Goal: Transaction & Acquisition: Purchase product/service

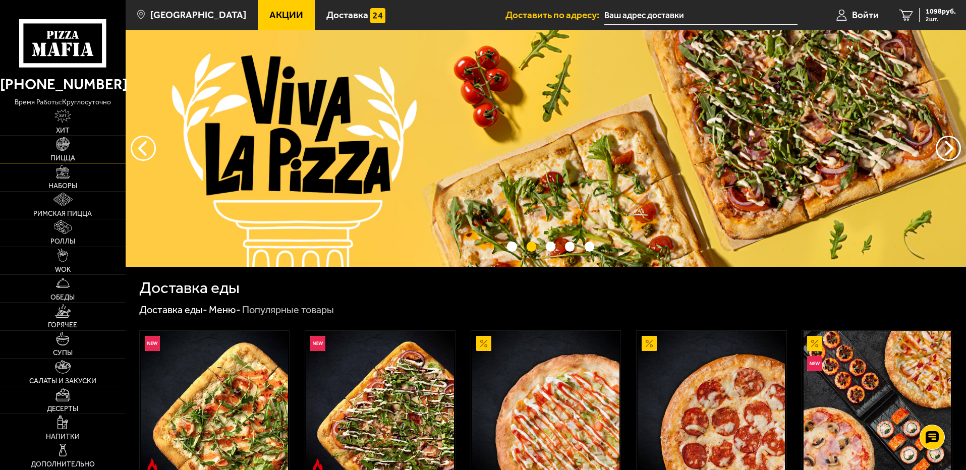
click at [68, 156] on span "Пицца" at bounding box center [62, 158] width 25 height 7
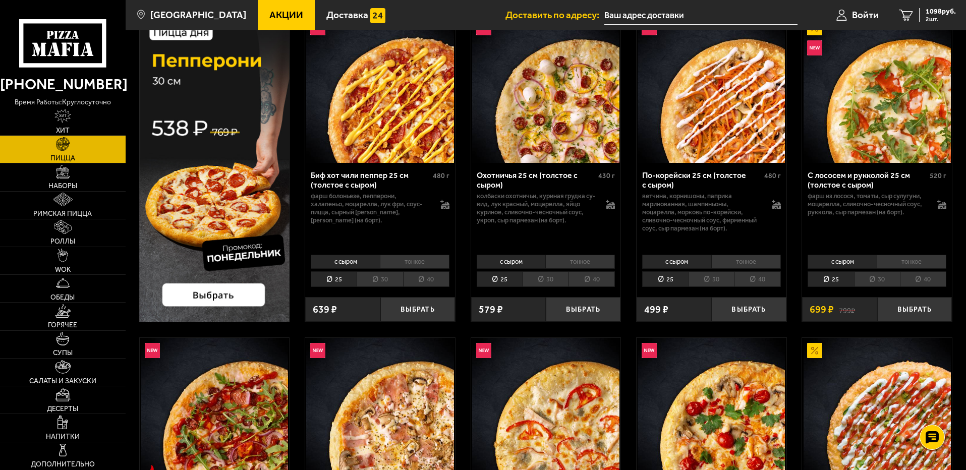
scroll to position [101, 0]
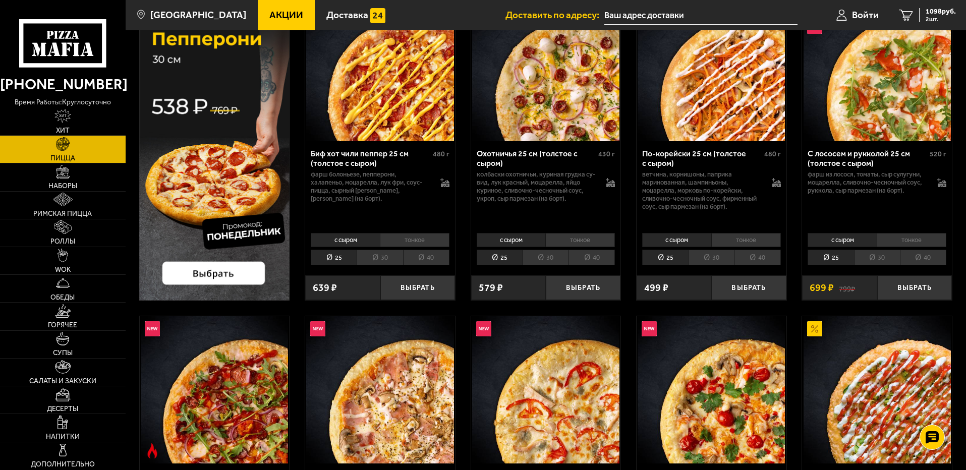
click at [240, 277] on img at bounding box center [214, 146] width 151 height 307
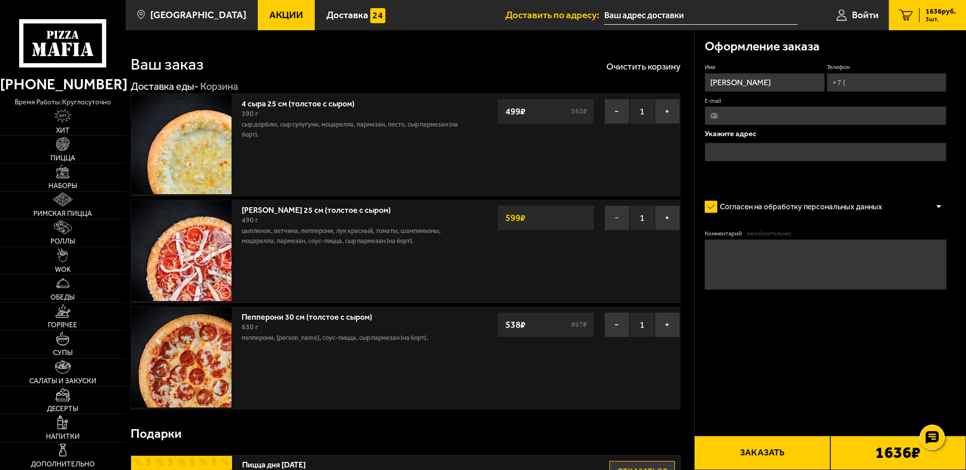
click at [608, 221] on button "−" at bounding box center [616, 217] width 25 height 25
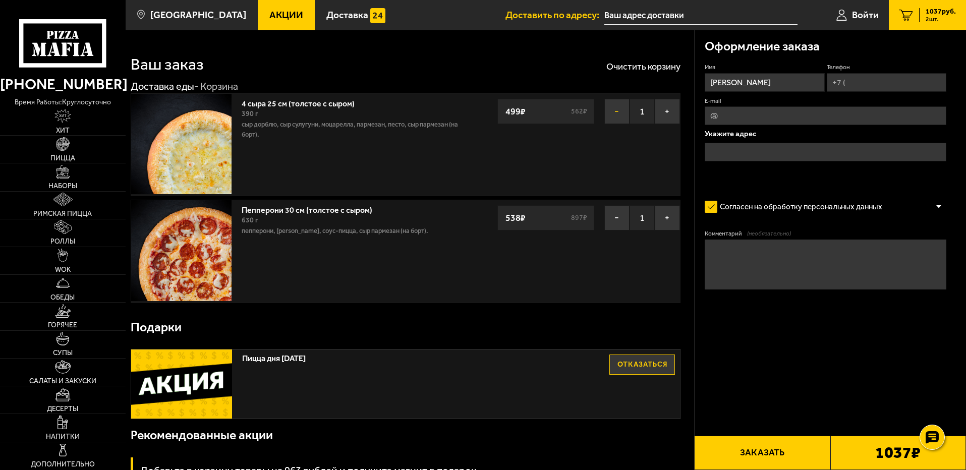
click at [609, 111] on button "−" at bounding box center [616, 111] width 25 height 25
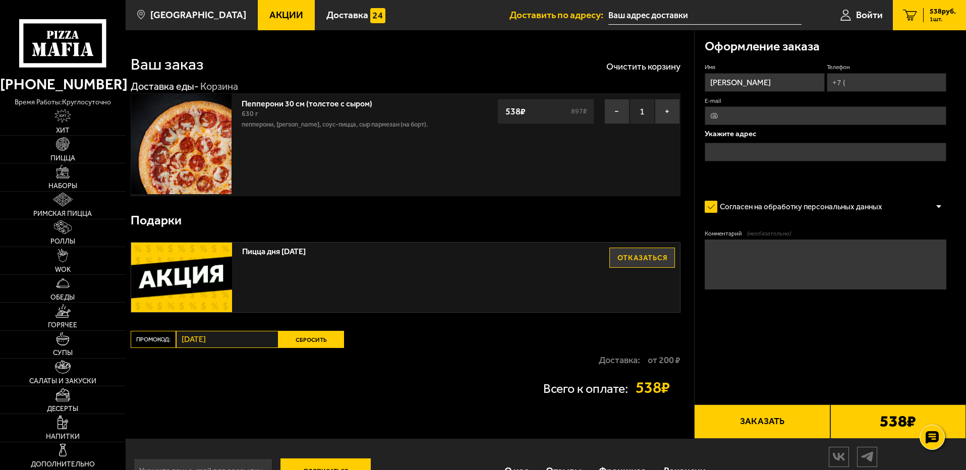
scroll to position [34, 0]
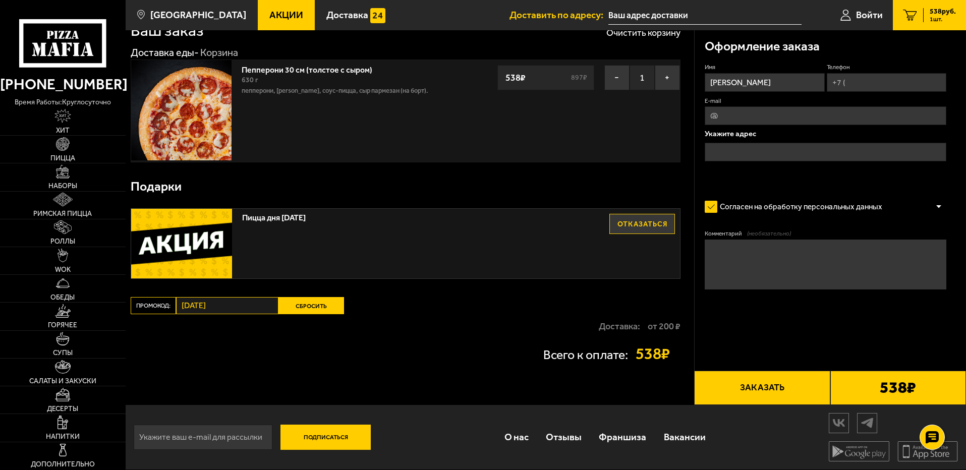
click at [452, 376] on div "Ваш заказ Очистить корзину Доставка еды - Корзина Пепперони 30 см (толстое с сы…" at bounding box center [410, 200] width 568 height 409
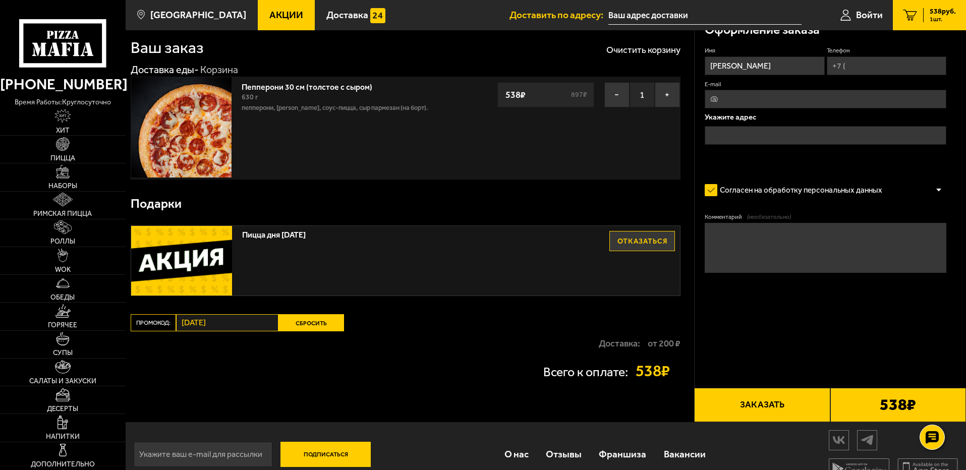
scroll to position [0, 0]
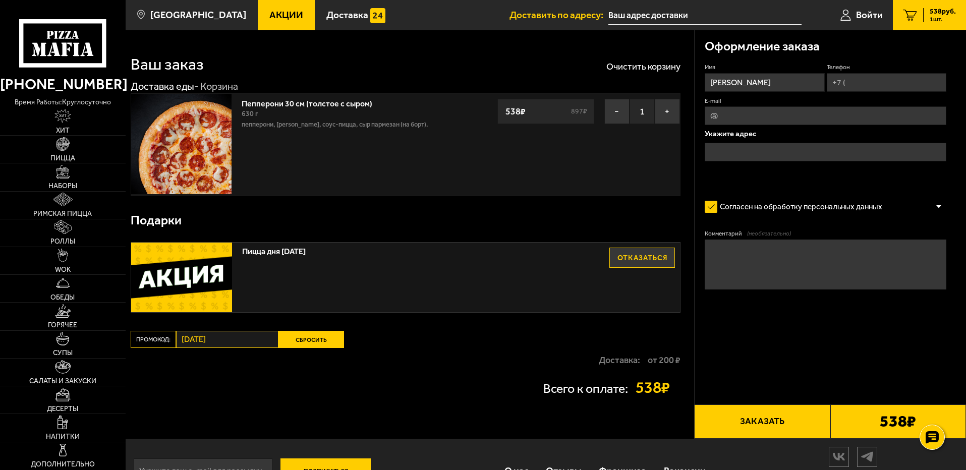
click at [641, 249] on button "Отказаться" at bounding box center [642, 258] width 66 height 20
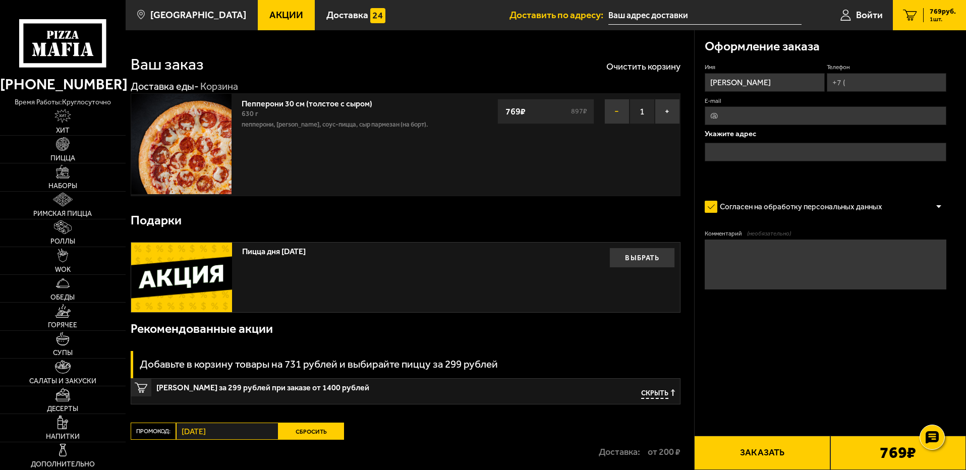
click at [611, 114] on button "−" at bounding box center [616, 111] width 25 height 25
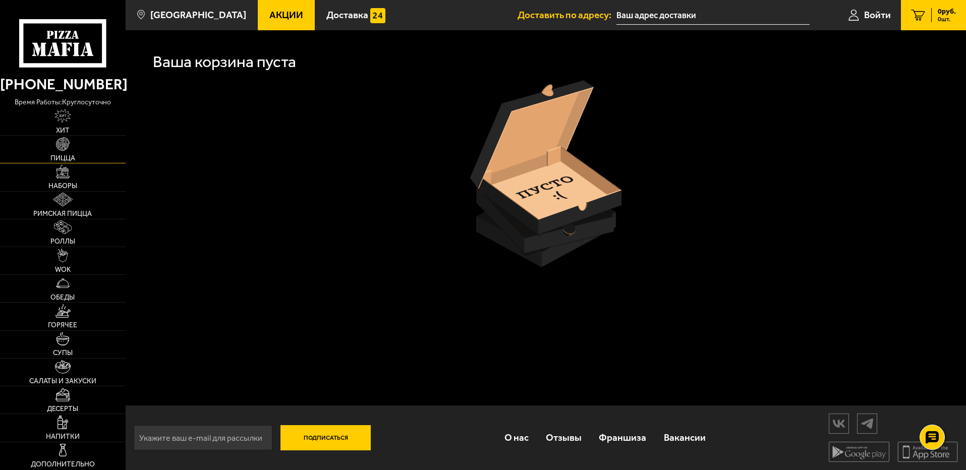
click at [61, 139] on img at bounding box center [63, 144] width 14 height 14
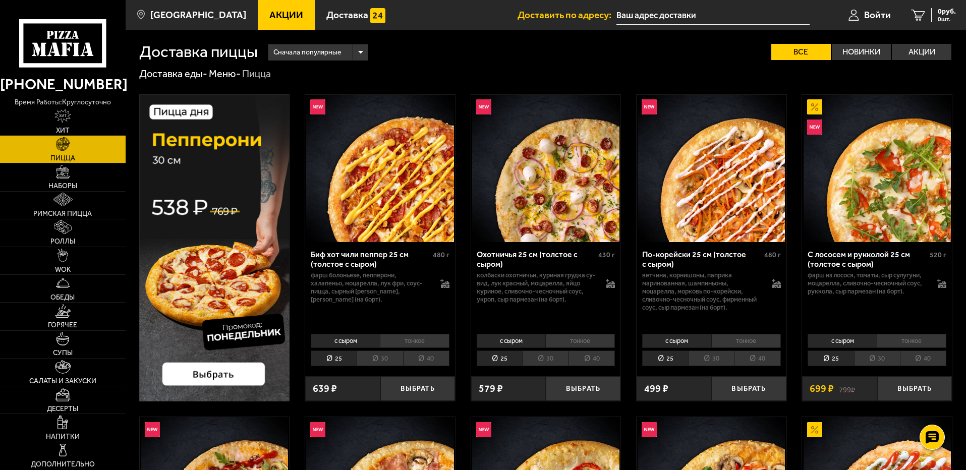
click at [206, 382] on img at bounding box center [214, 247] width 151 height 307
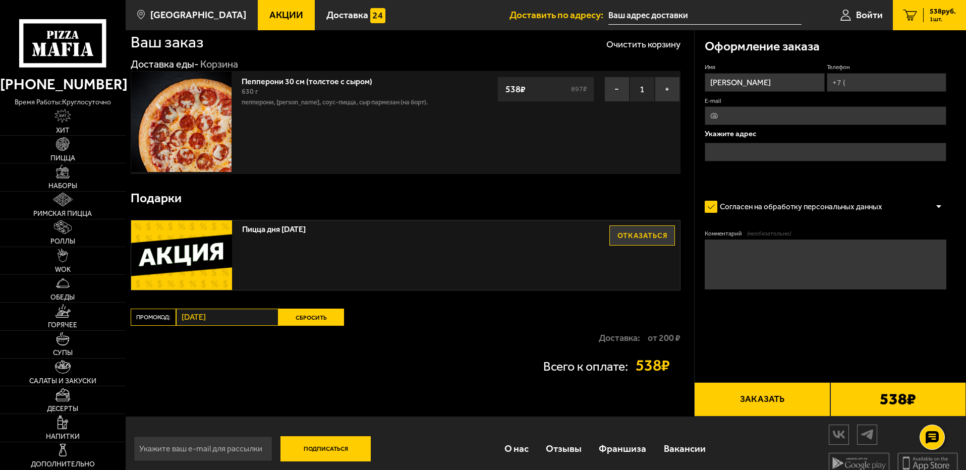
scroll to position [34, 0]
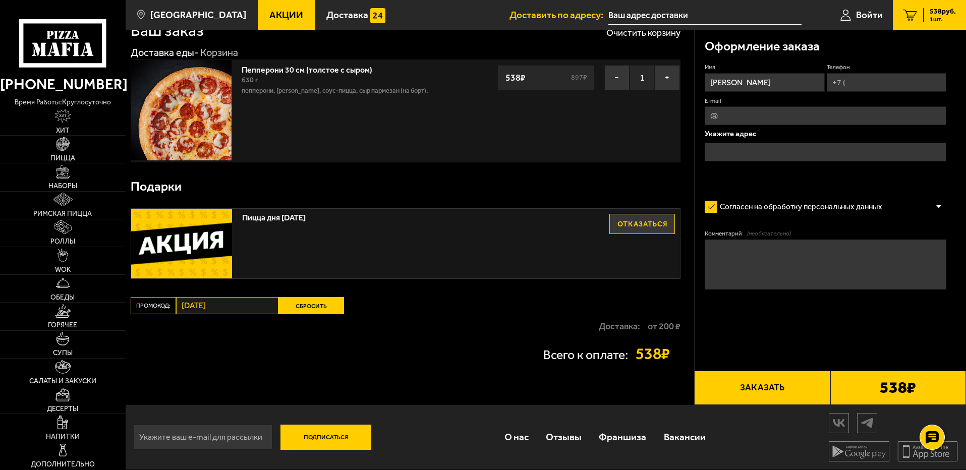
click at [760, 395] on button "Заказать" at bounding box center [762, 388] width 136 height 34
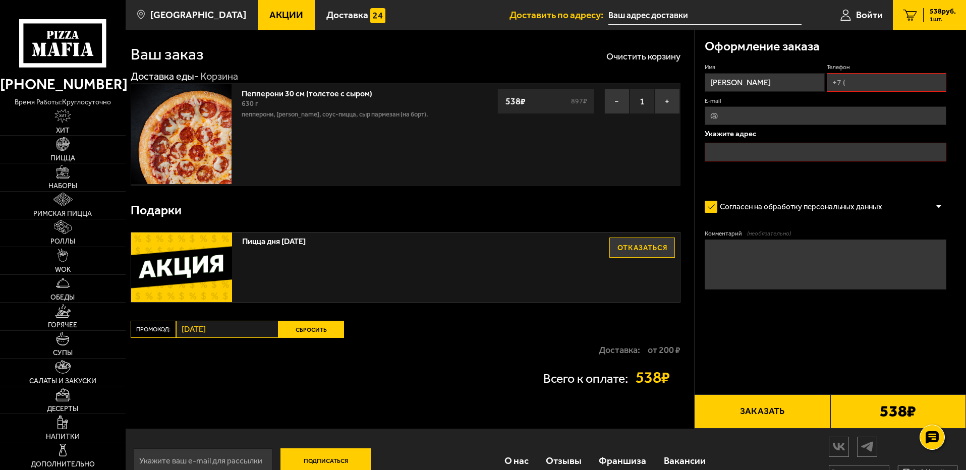
scroll to position [0, 0]
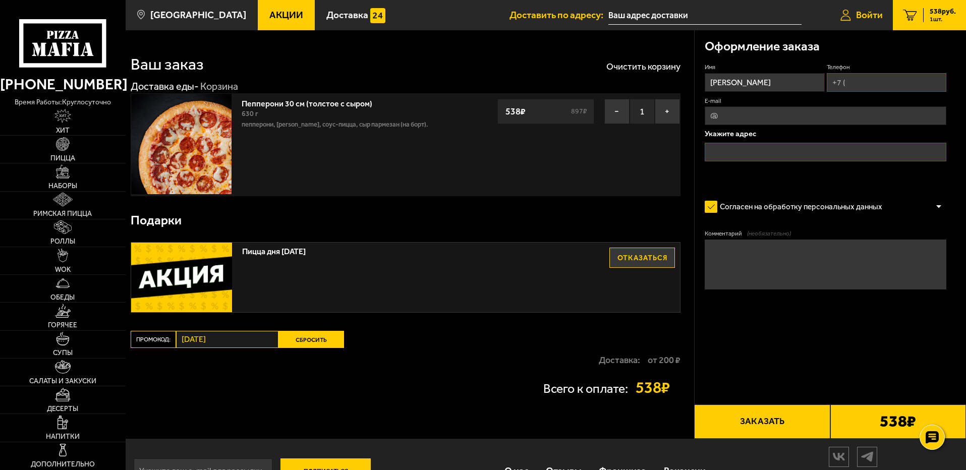
click at [856, 12] on span "Войти" at bounding box center [869, 15] width 27 height 10
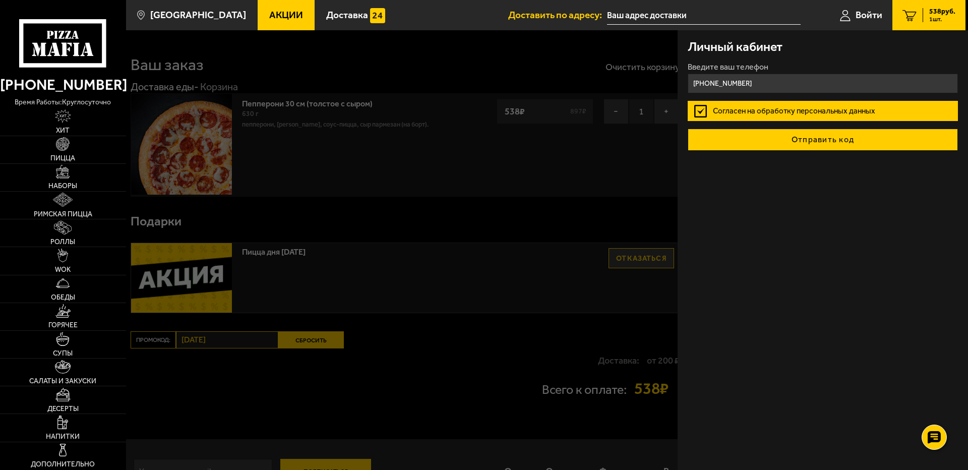
type input "+7 (999) 203-14-78"
click at [804, 143] on button "Отправить код" at bounding box center [823, 140] width 270 height 22
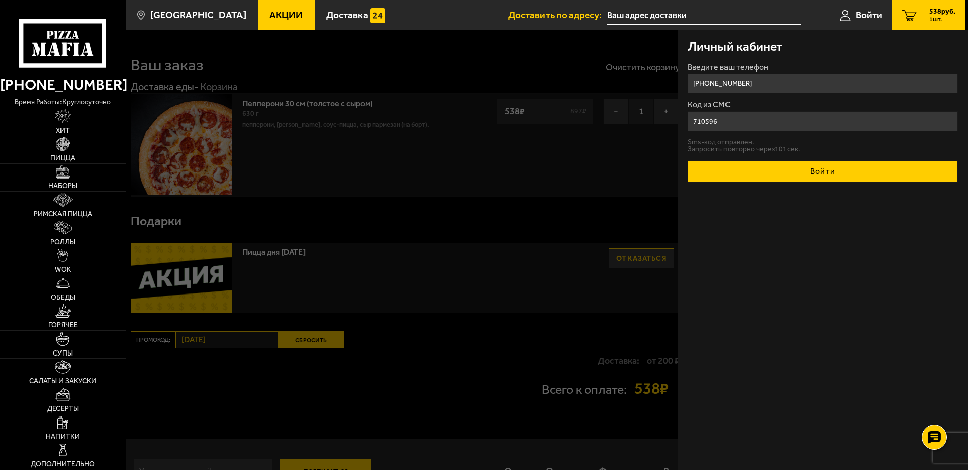
type input "710596"
click at [836, 173] on button "Войти" at bounding box center [823, 171] width 270 height 22
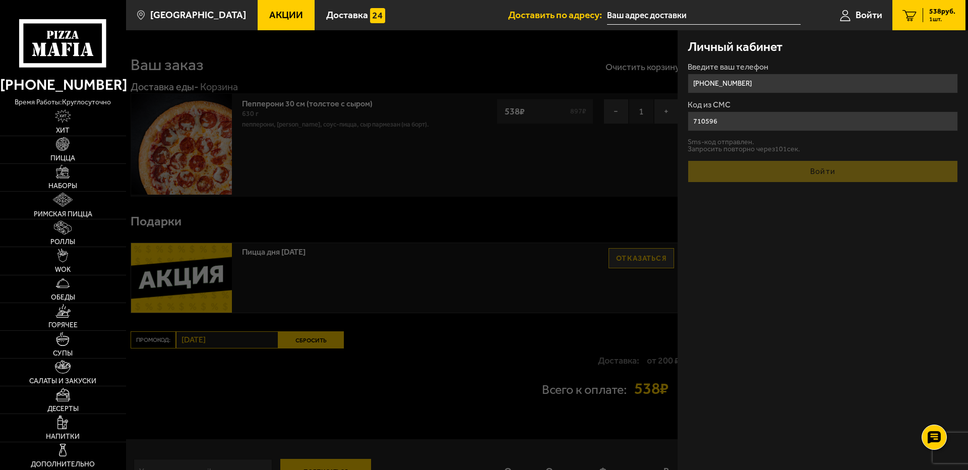
type input "+7 (999) 203-14-78"
type input "Ленинский проспект, 95к2"
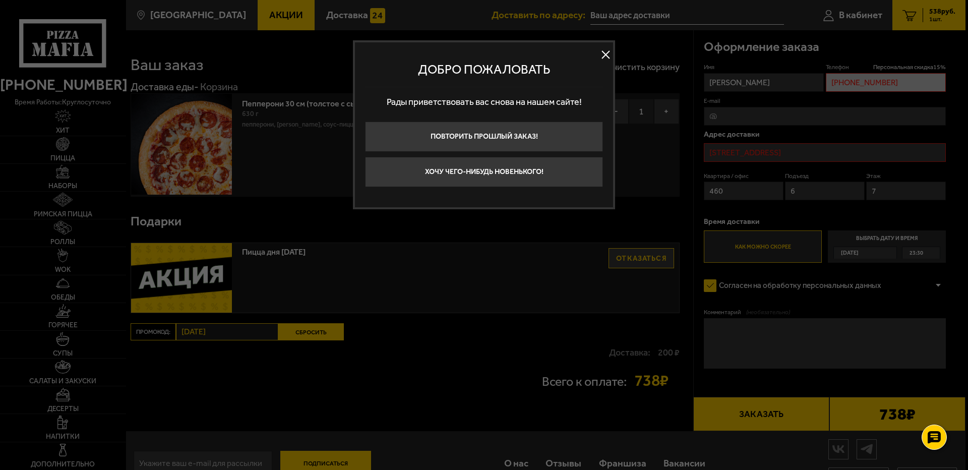
click at [609, 53] on button at bounding box center [605, 54] width 15 height 15
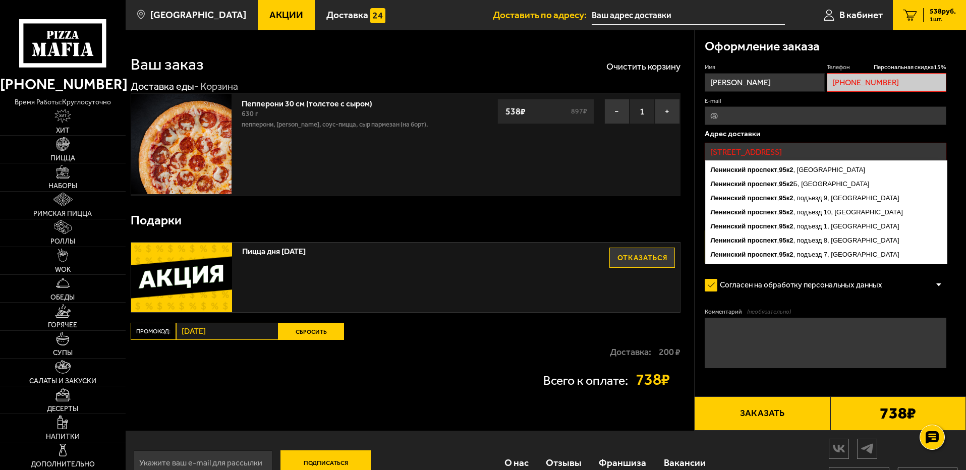
click at [870, 150] on input "Ленинский проспект, 95к2" at bounding box center [826, 152] width 242 height 19
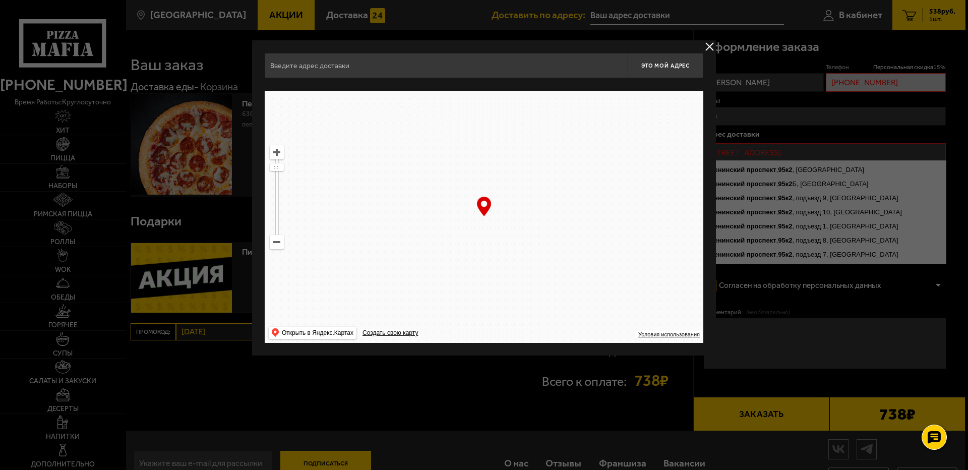
type input "Ленинский проспект, 95к2"
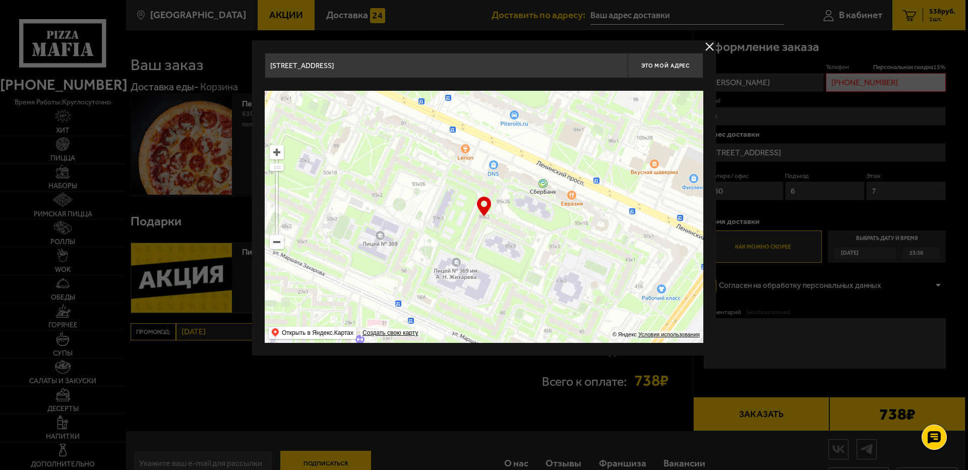
click at [829, 169] on div at bounding box center [484, 235] width 968 height 470
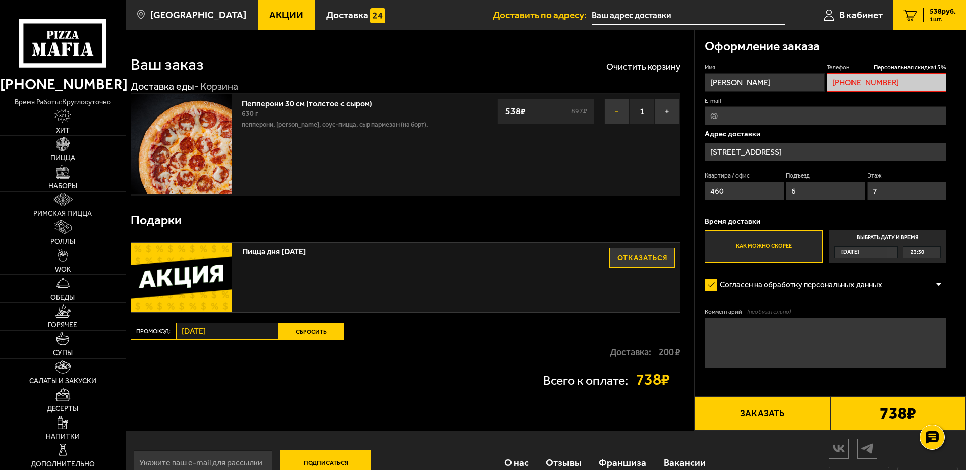
click at [614, 113] on button "−" at bounding box center [616, 111] width 25 height 25
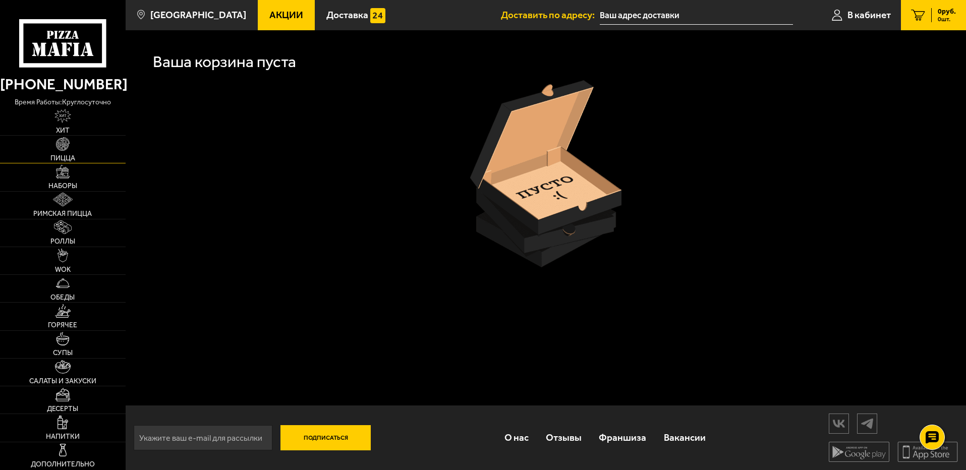
click at [60, 156] on span "Пицца" at bounding box center [62, 158] width 25 height 7
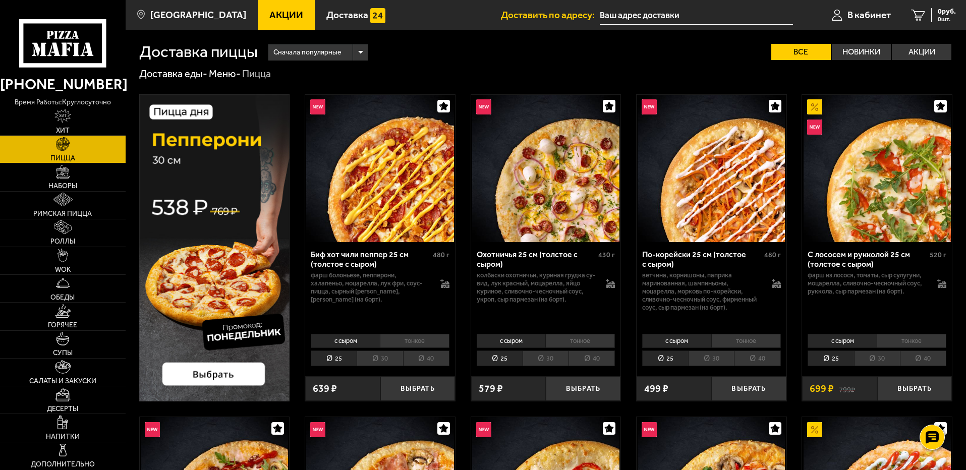
click at [210, 369] on img at bounding box center [214, 247] width 151 height 307
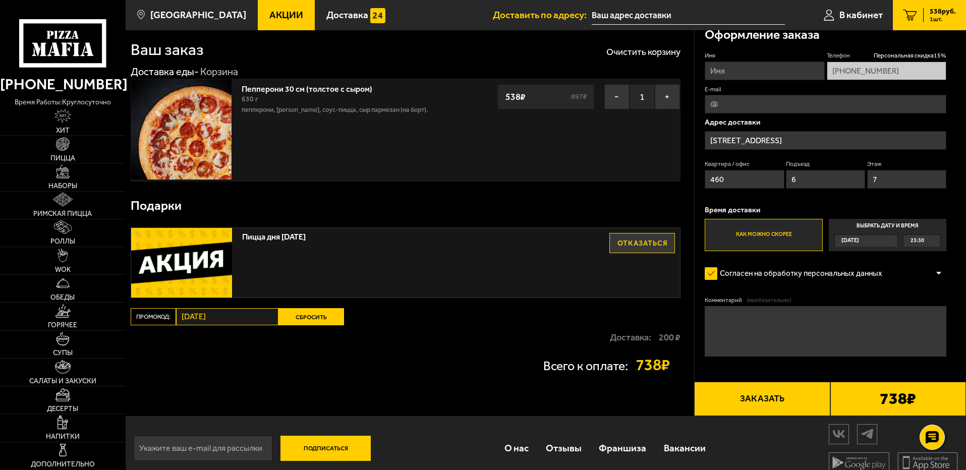
scroll to position [26, 0]
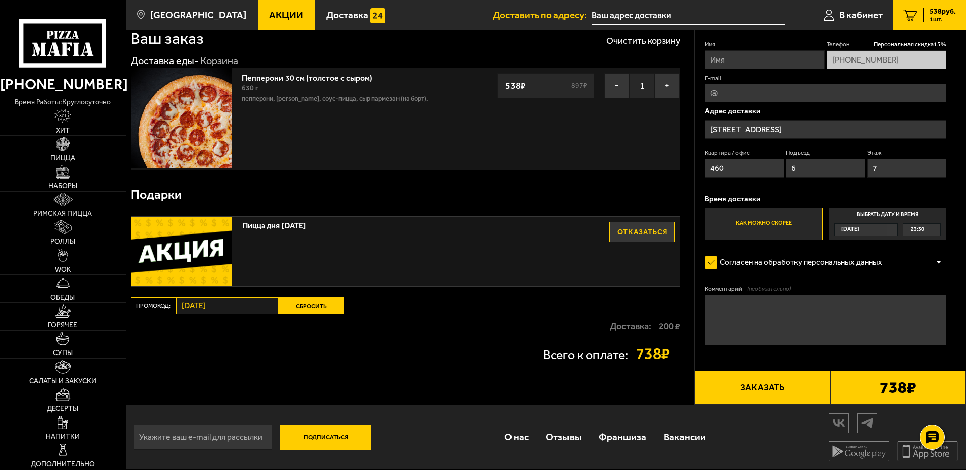
click at [55, 149] on link "Пицца" at bounding box center [63, 149] width 126 height 27
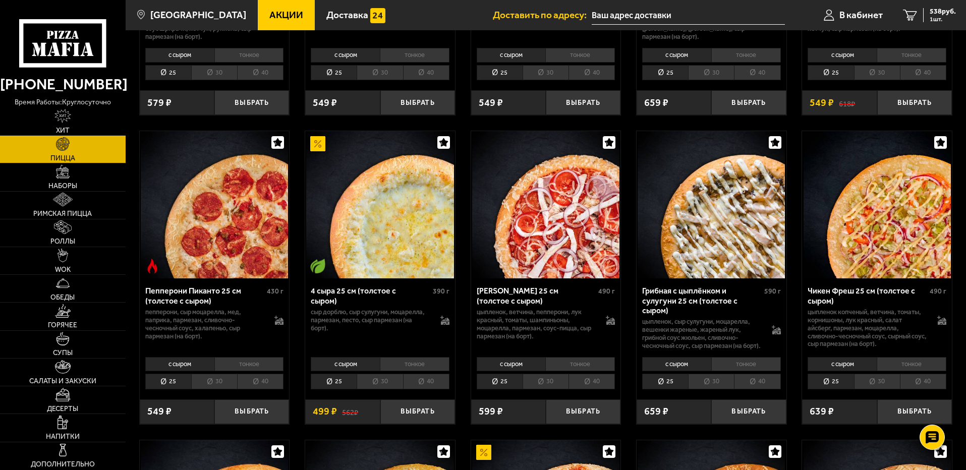
scroll to position [605, 0]
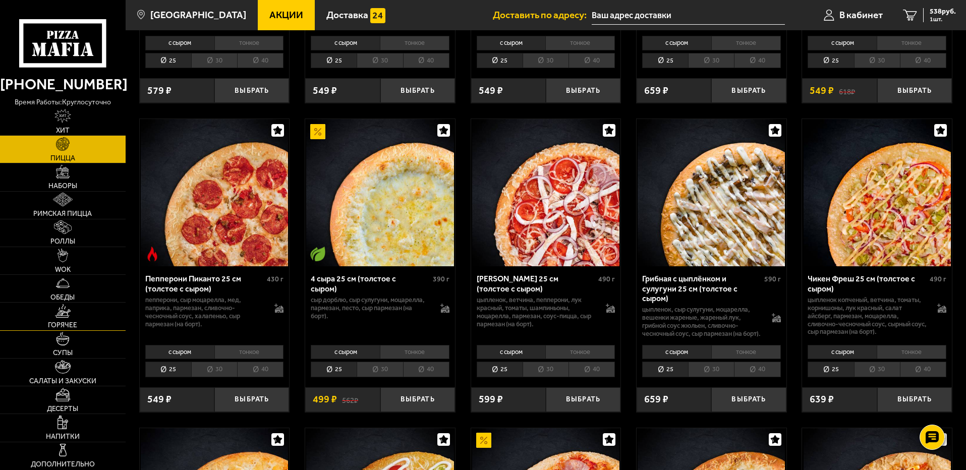
click at [69, 313] on img at bounding box center [62, 311] width 15 height 14
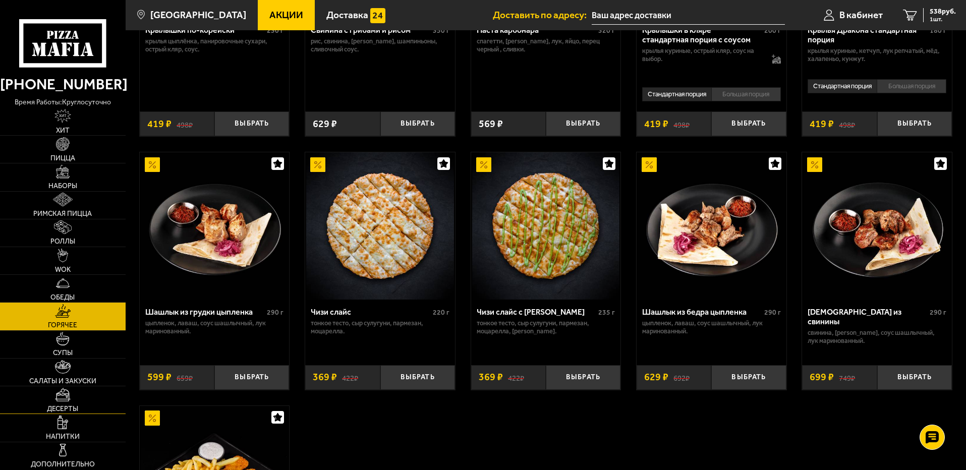
scroll to position [504, 0]
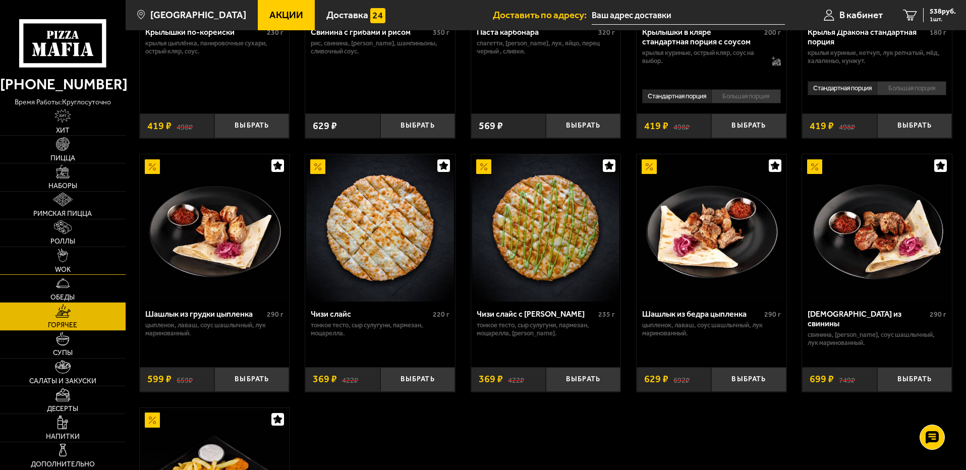
click at [62, 259] on img at bounding box center [63, 256] width 11 height 14
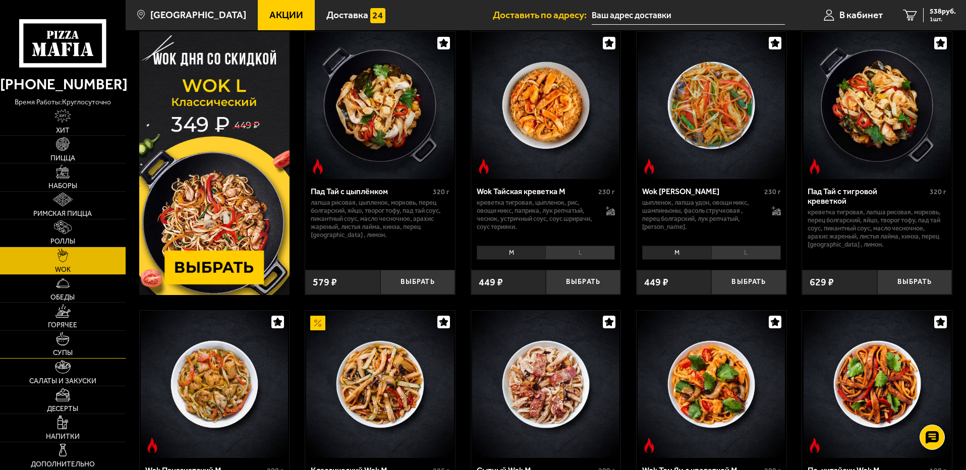
scroll to position [151, 0]
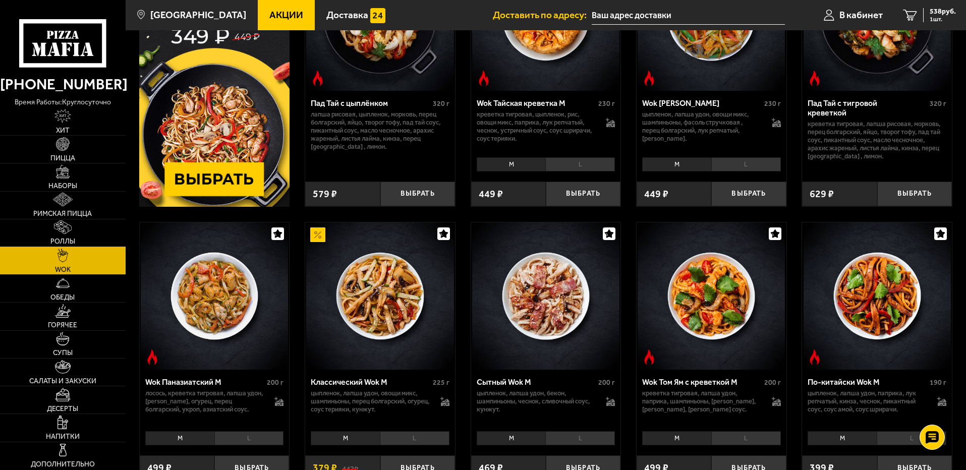
click at [54, 233] on img at bounding box center [63, 227] width 18 height 14
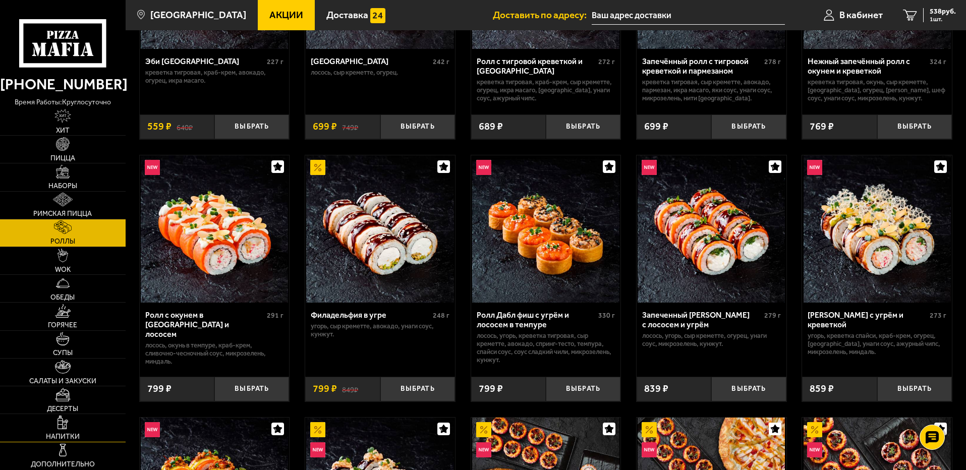
scroll to position [202, 0]
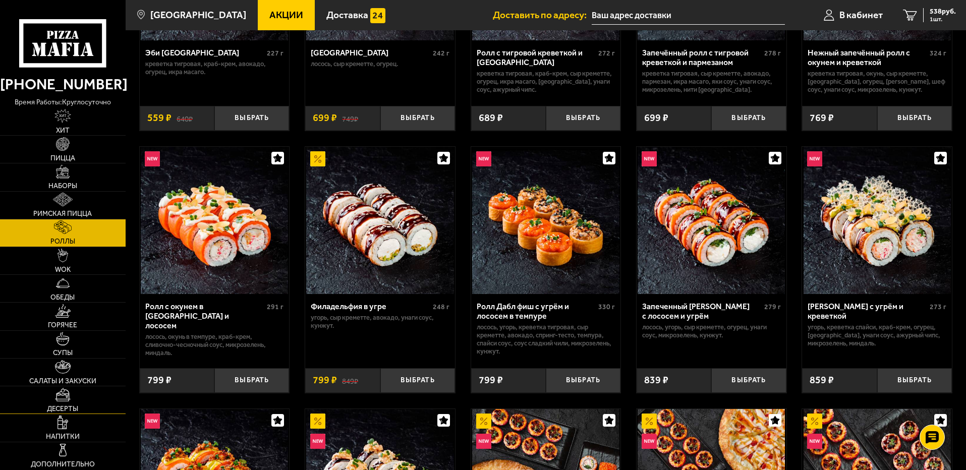
click at [63, 399] on img at bounding box center [62, 395] width 15 height 14
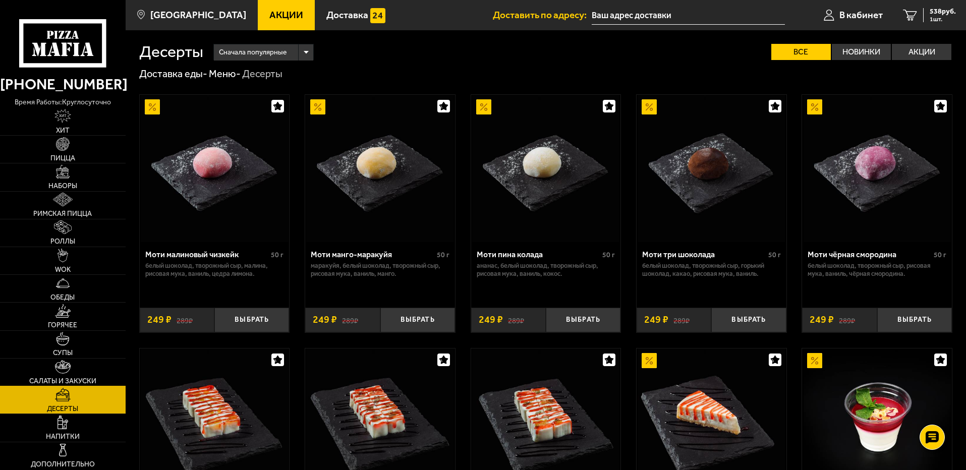
click at [48, 375] on link "Салаты и закуски" at bounding box center [63, 372] width 126 height 27
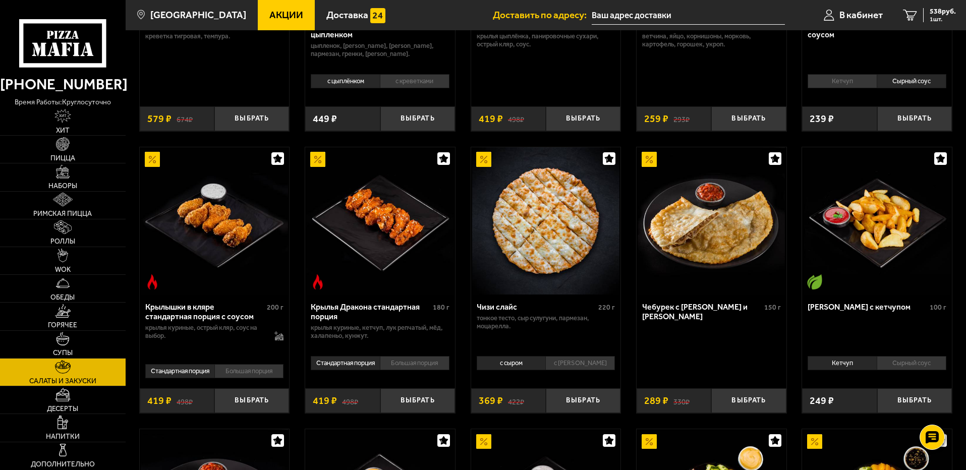
scroll to position [252, 0]
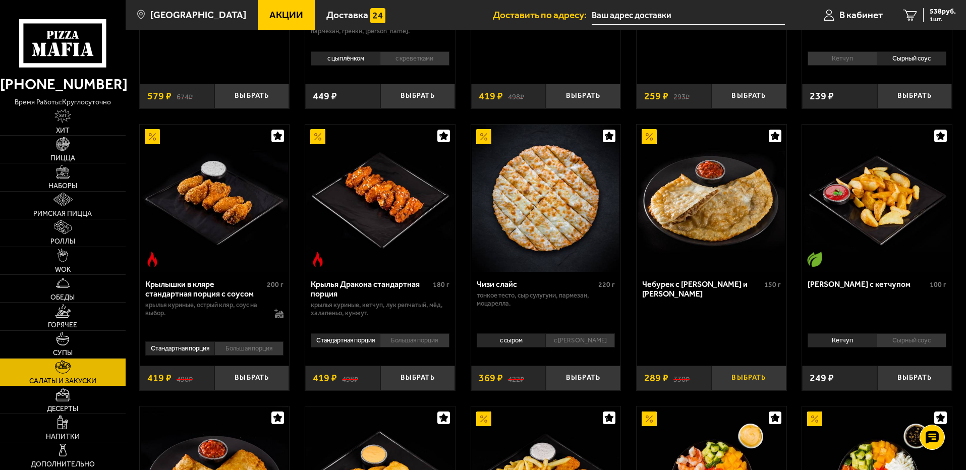
click at [748, 382] on button "Выбрать" at bounding box center [748, 378] width 75 height 25
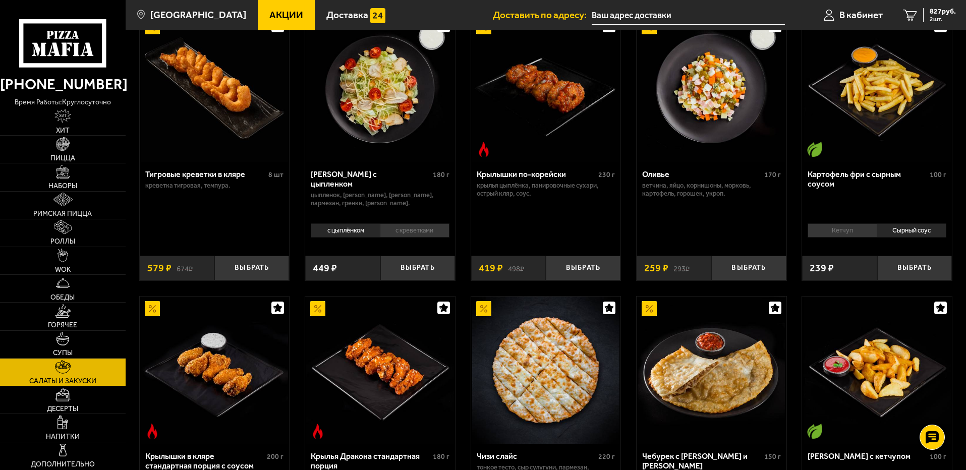
scroll to position [0, 0]
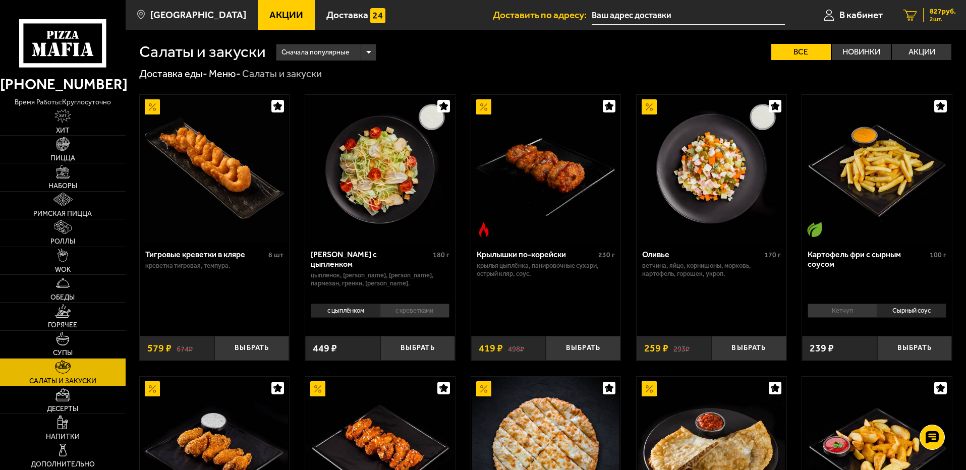
click at [944, 11] on span "827 руб." at bounding box center [943, 11] width 26 height 7
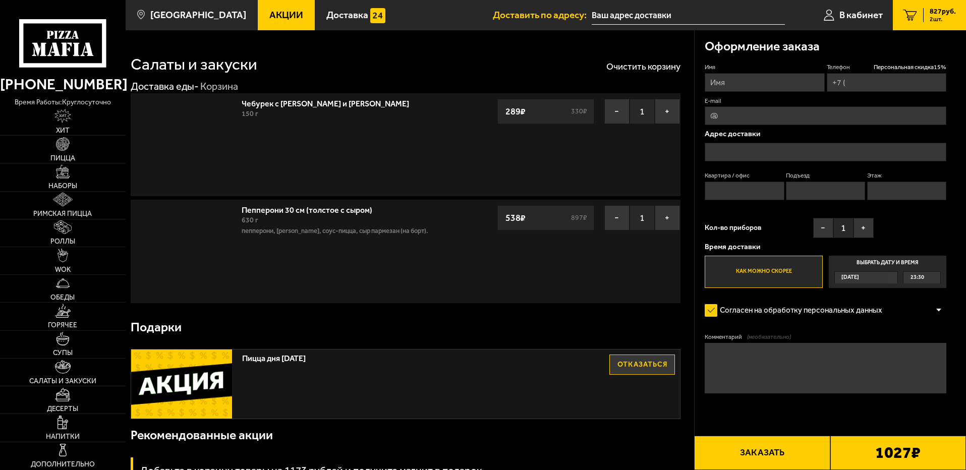
type input "+7 (999) 203-14-78"
type input "Ленинский проспект, 95к2"
type input "460"
type input "6"
type input "7"
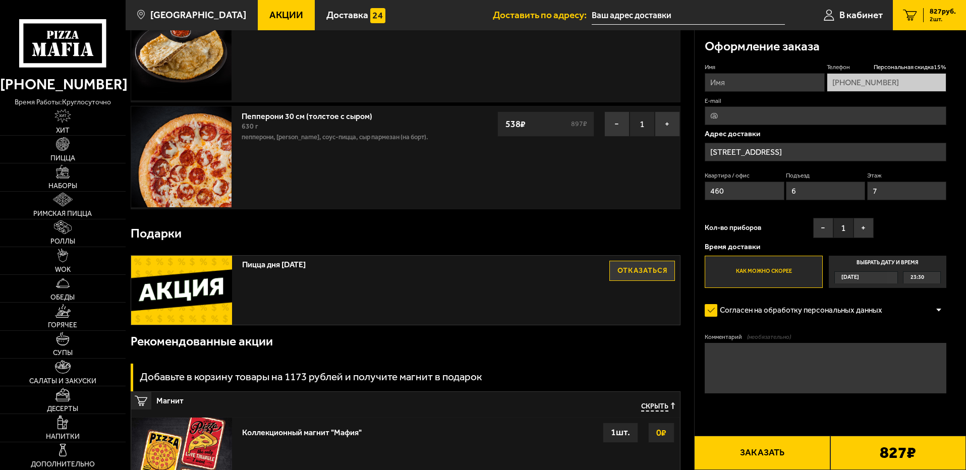
scroll to position [101, 0]
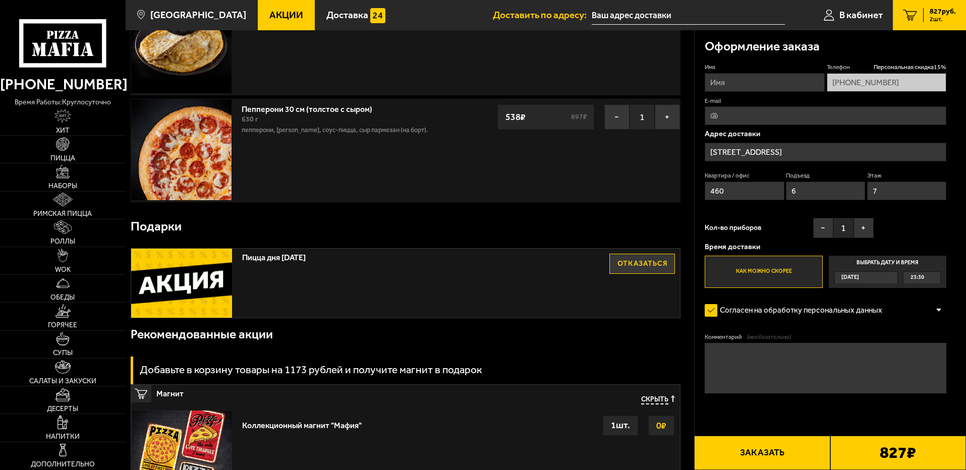
click at [770, 450] on button "Заказать" at bounding box center [762, 453] width 136 height 34
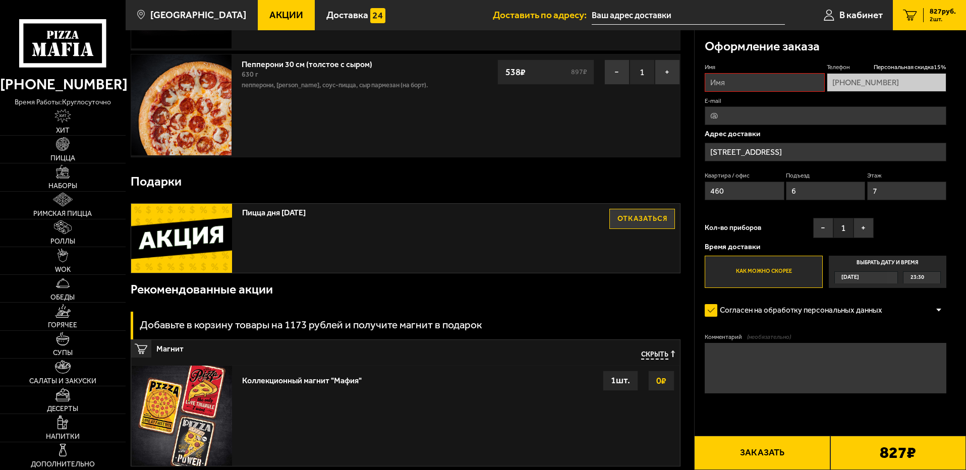
scroll to position [151, 0]
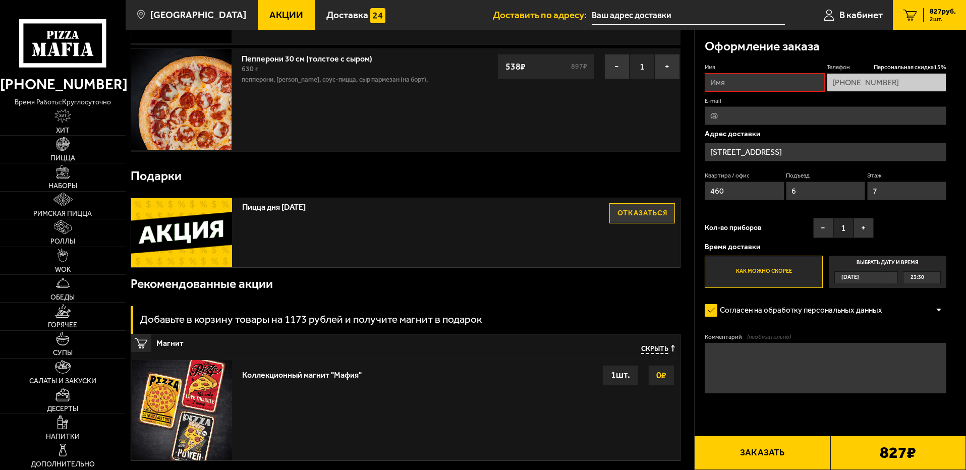
click at [767, 451] on button "Заказать" at bounding box center [762, 453] width 136 height 34
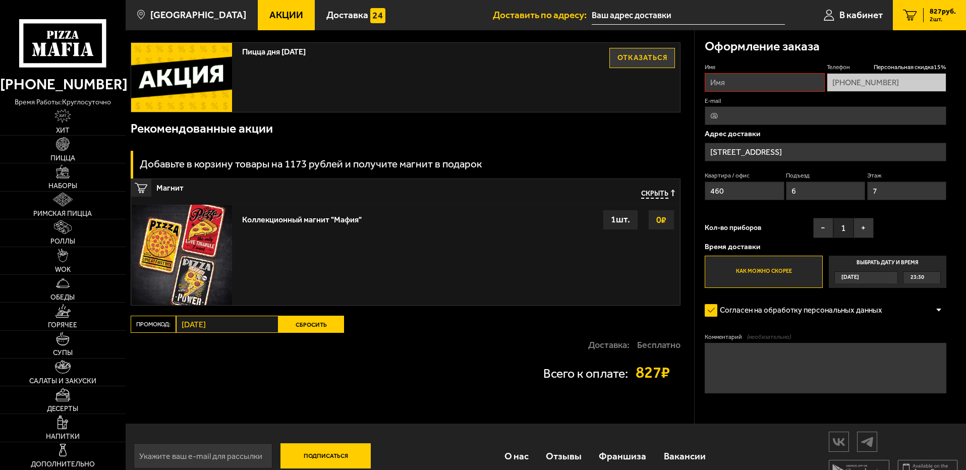
scroll to position [327, 0]
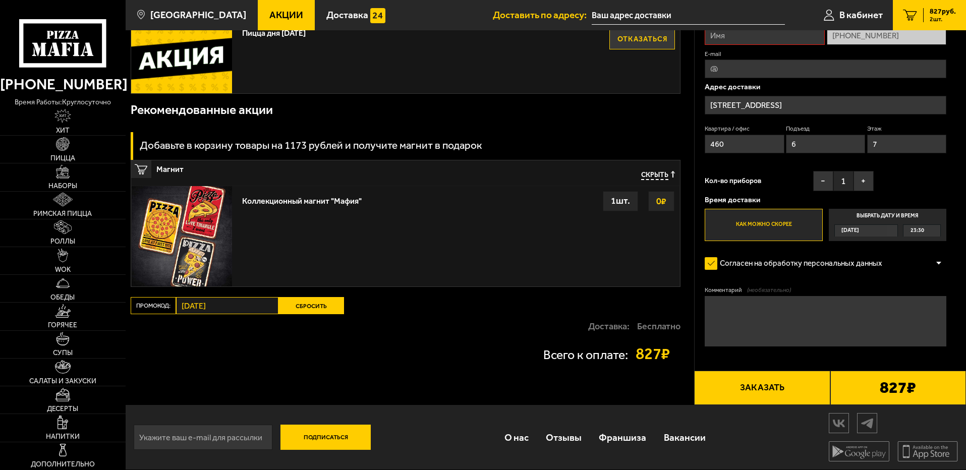
click at [773, 385] on button "Заказать" at bounding box center [762, 388] width 136 height 34
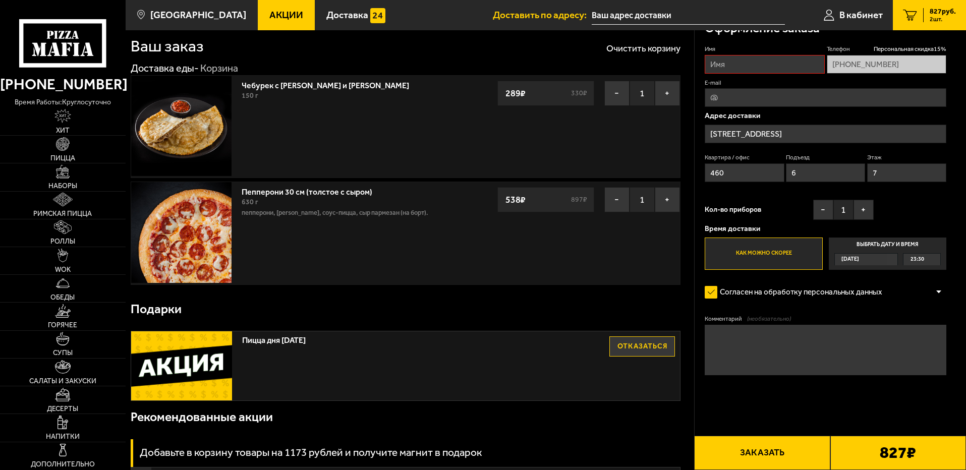
scroll to position [0, 0]
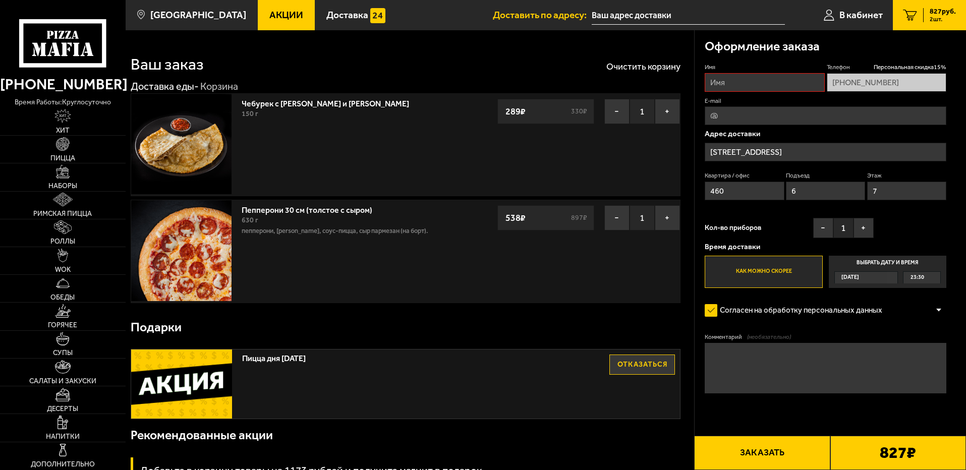
click at [724, 88] on input "Имя" at bounding box center [765, 82] width 120 height 19
type input "Рафаэль"
click at [538, 328] on div "Подарки" at bounding box center [406, 327] width 550 height 33
click at [795, 465] on button "Заказать" at bounding box center [762, 453] width 136 height 34
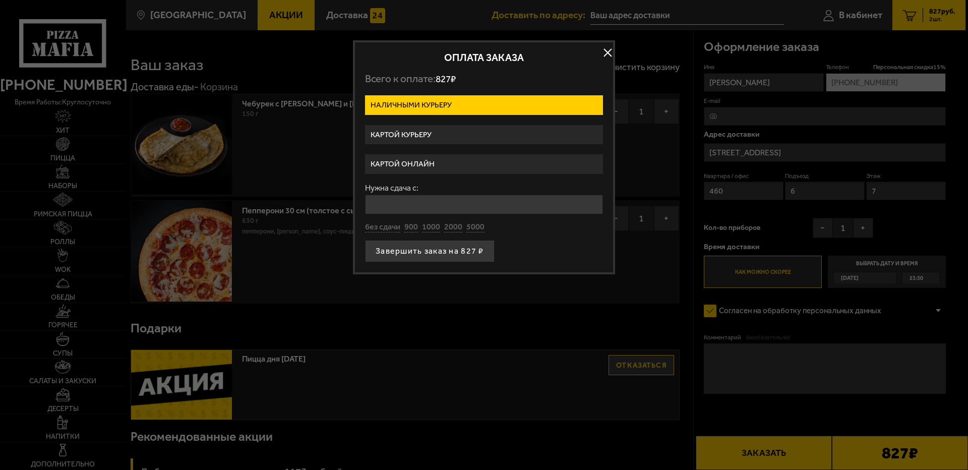
click at [396, 140] on label "Картой курьеру" at bounding box center [484, 135] width 238 height 20
click at [0, 0] on input "Картой курьеру" at bounding box center [0, 0] width 0 height 0
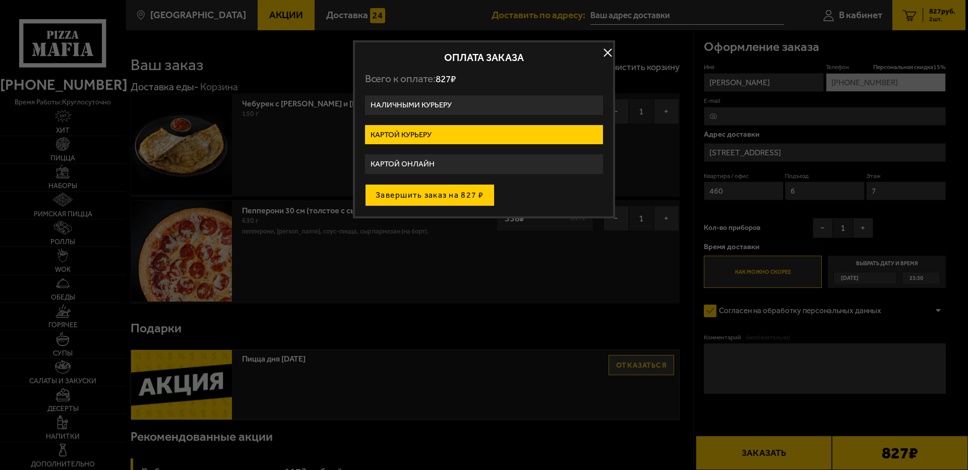
click at [433, 199] on button "Завершить заказ на 827 ₽" at bounding box center [430, 195] width 130 height 22
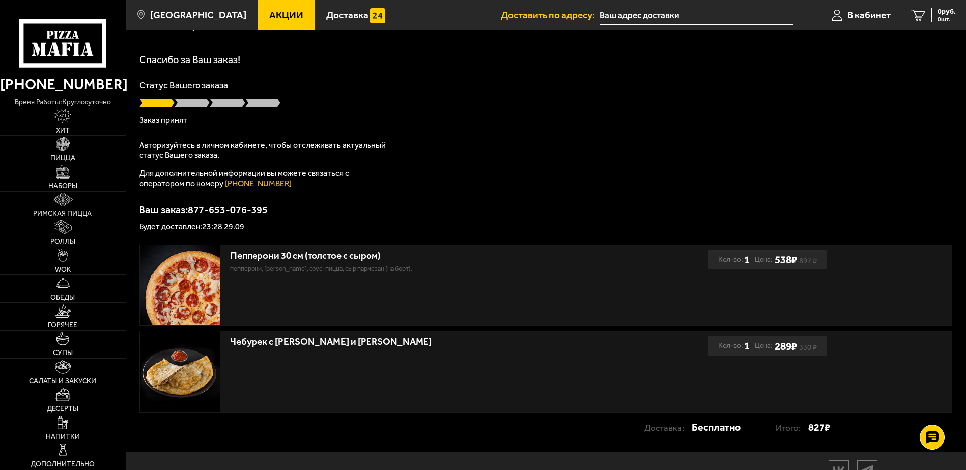
scroll to position [77, 0]
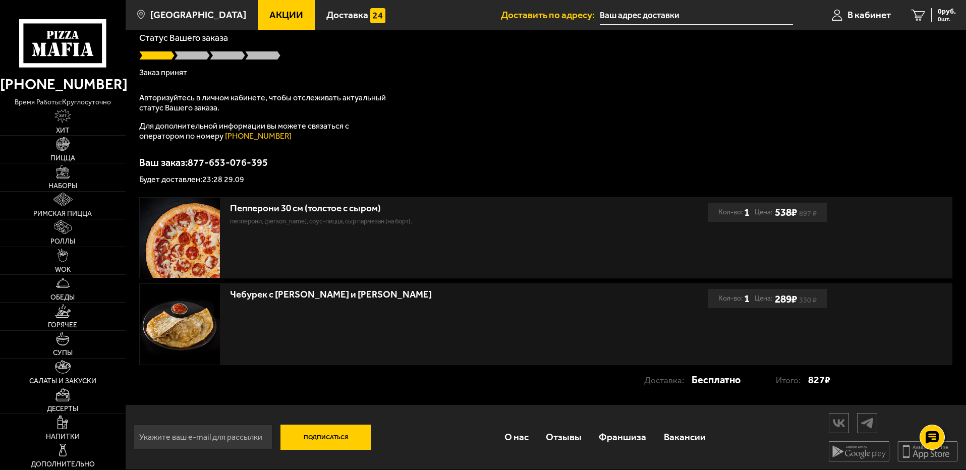
click at [456, 168] on div "Ваш заказ: 877-653-076-395 Будет доставлен: 23:28 29.09" at bounding box center [545, 170] width 813 height 26
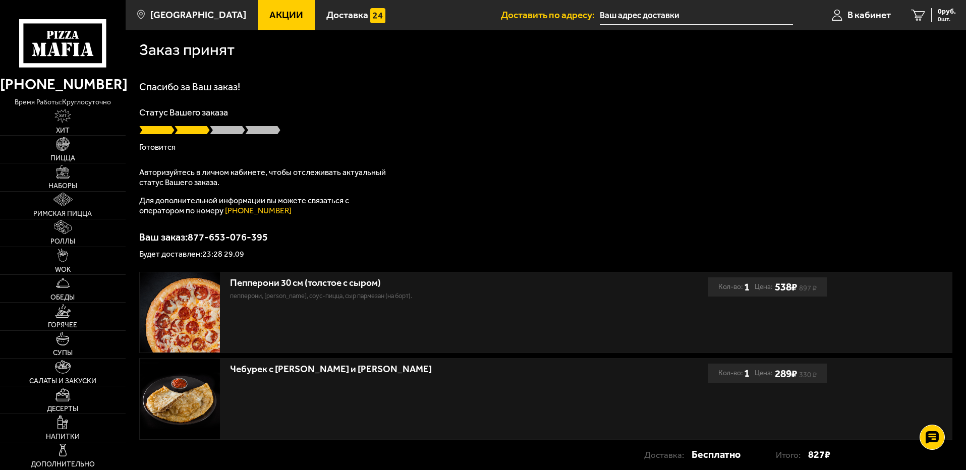
scroll to position [0, 0]
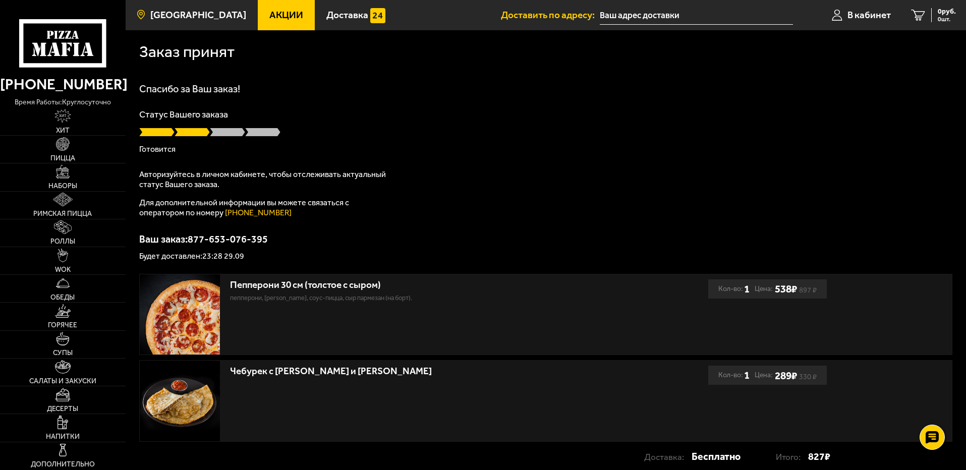
click at [151, 18] on link "[GEOGRAPHIC_DATA]" at bounding box center [192, 15] width 132 height 30
click at [935, 442] on use at bounding box center [932, 437] width 15 height 14
click at [930, 406] on icon at bounding box center [932, 407] width 15 height 14
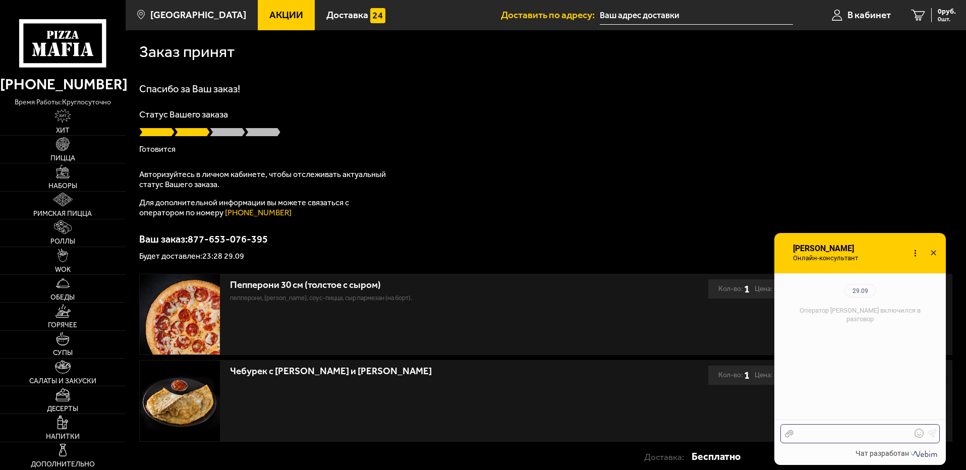
click at [856, 435] on div at bounding box center [852, 433] width 118 height 9
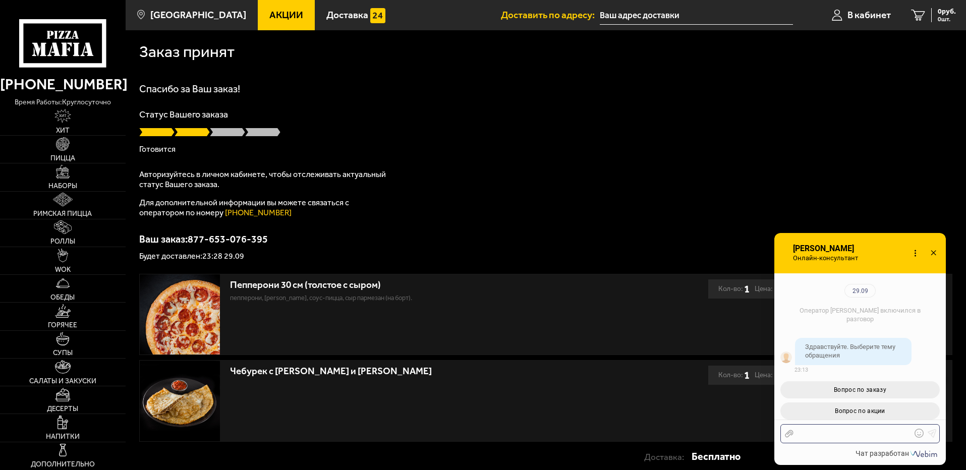
scroll to position [110, 0]
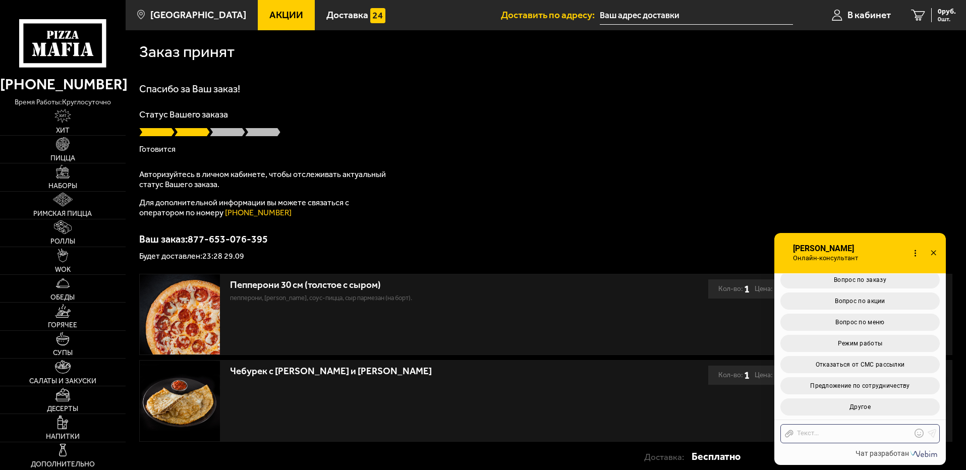
click at [931, 253] on icon at bounding box center [933, 253] width 15 height 15
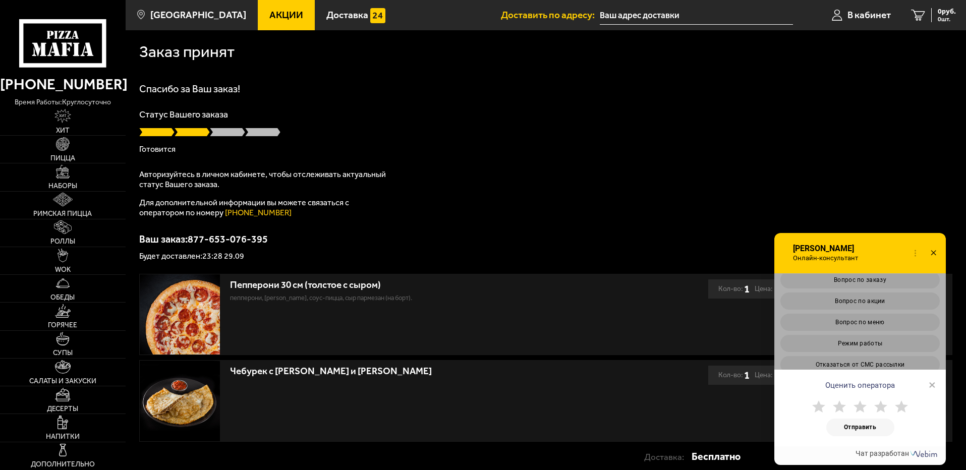
click at [937, 251] on icon at bounding box center [933, 253] width 15 height 15
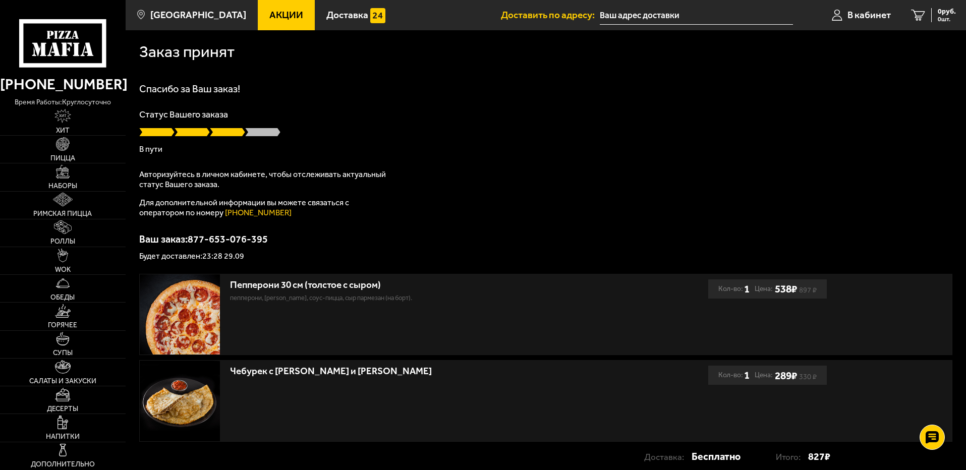
click at [639, 189] on div "Спасибо за Ваш заказ! Статус Вашего заказа В пути Авторизуйтесь в личном кабине…" at bounding box center [545, 172] width 813 height 177
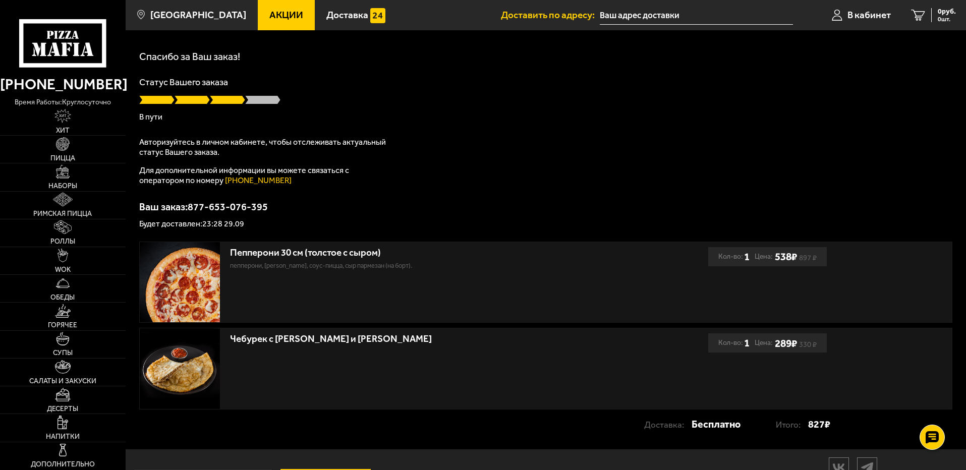
scroll to position [77, 0]
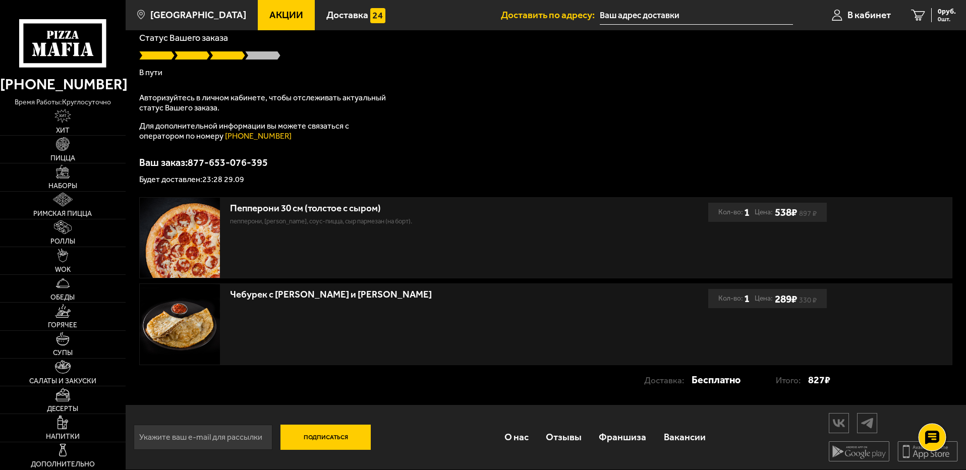
click at [925, 447] on div at bounding box center [932, 438] width 28 height 28
click at [932, 403] on use at bounding box center [932, 407] width 15 height 14
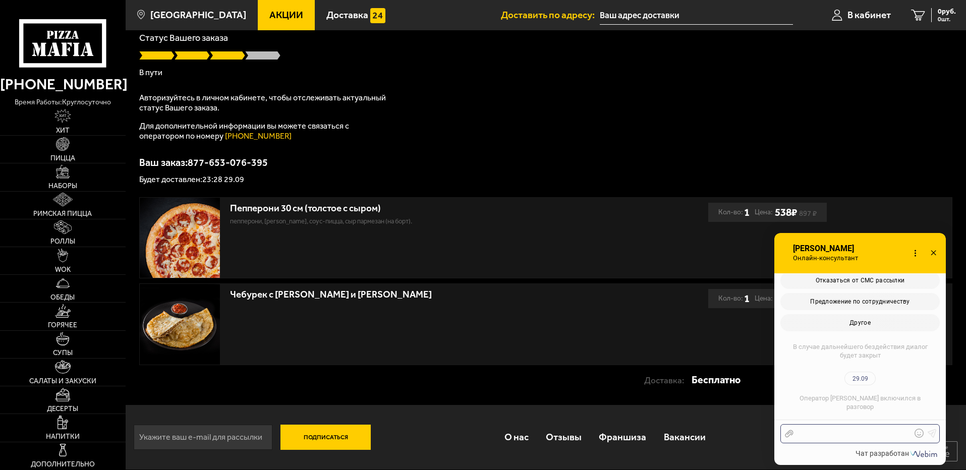
click at [834, 431] on div at bounding box center [852, 433] width 118 height 9
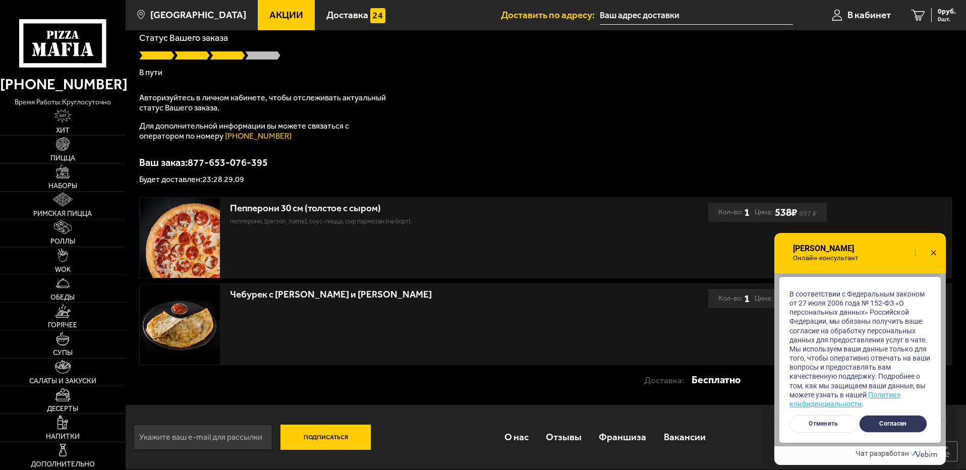
click at [907, 422] on button "Согласен" at bounding box center [893, 424] width 68 height 18
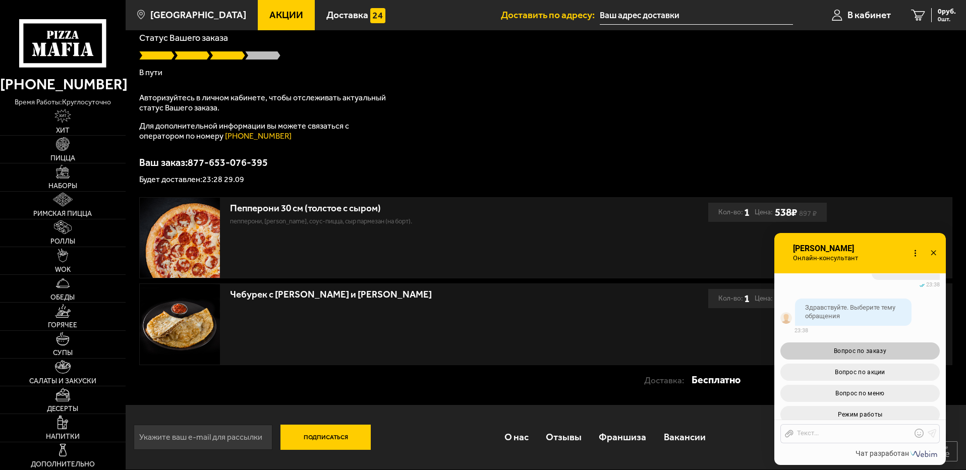
scroll to position [529, 0]
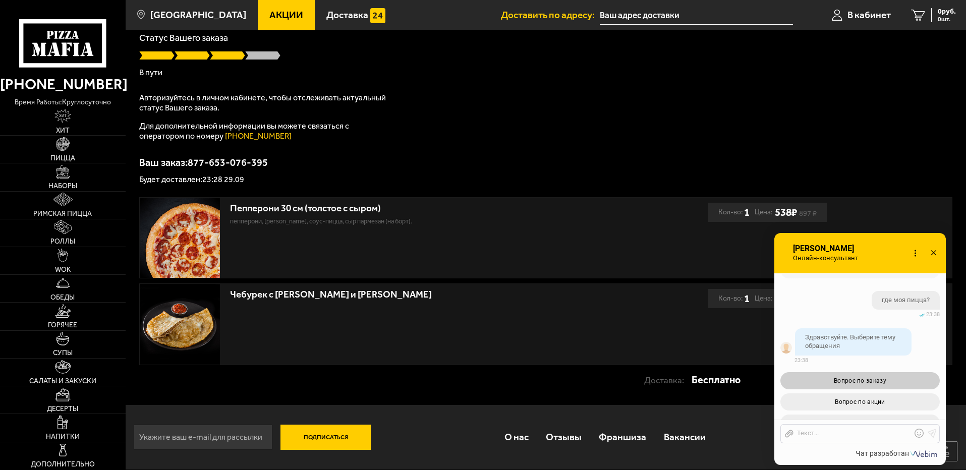
click at [891, 381] on button "Вопрос по заказу" at bounding box center [859, 380] width 159 height 17
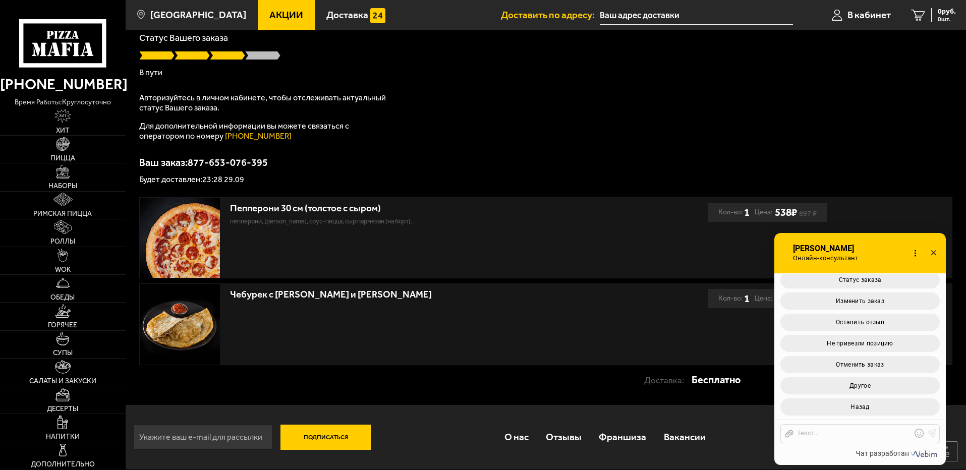
scroll to position [809, 0]
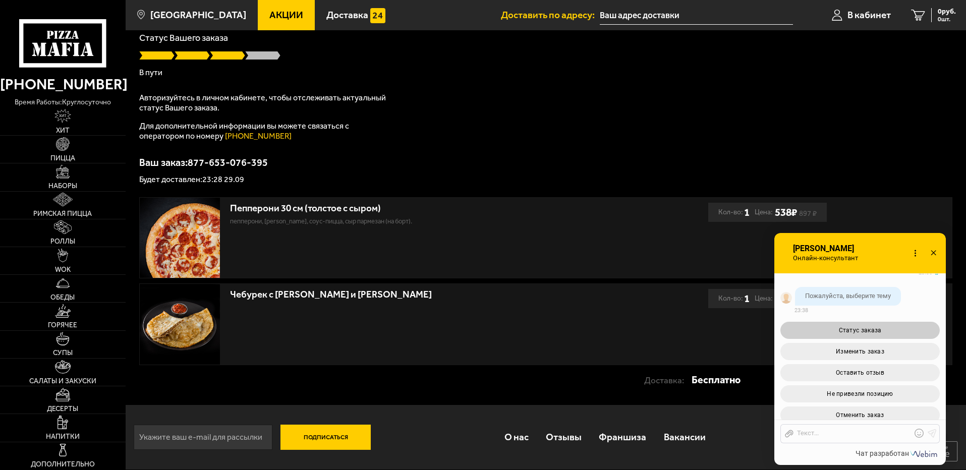
click at [882, 336] on button "Статус заказа" at bounding box center [859, 330] width 159 height 17
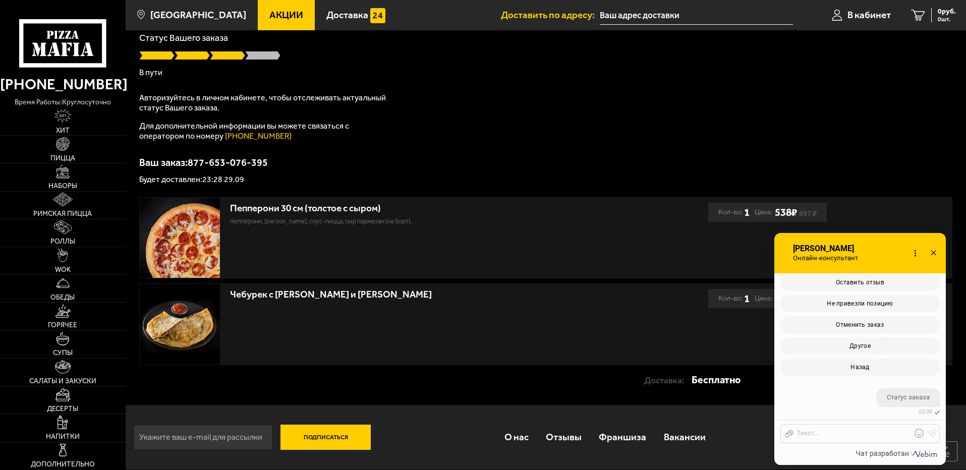
scroll to position [987, 0]
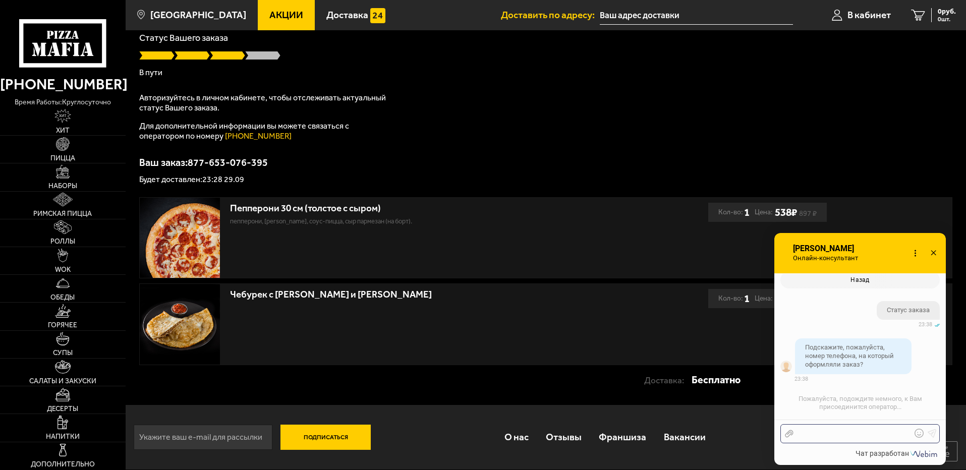
click at [900, 434] on div at bounding box center [852, 433] width 118 height 9
click at [930, 435] on icon at bounding box center [932, 433] width 9 height 9
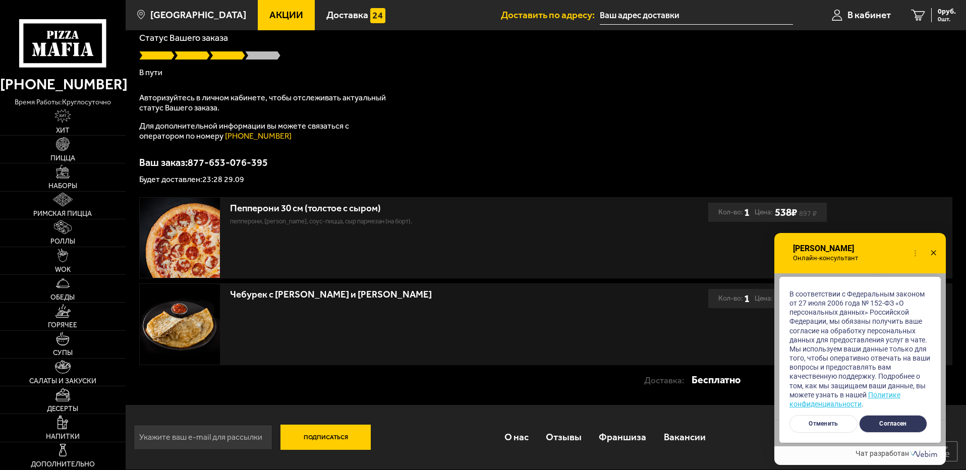
click at [900, 428] on button "Согласен" at bounding box center [893, 424] width 68 height 18
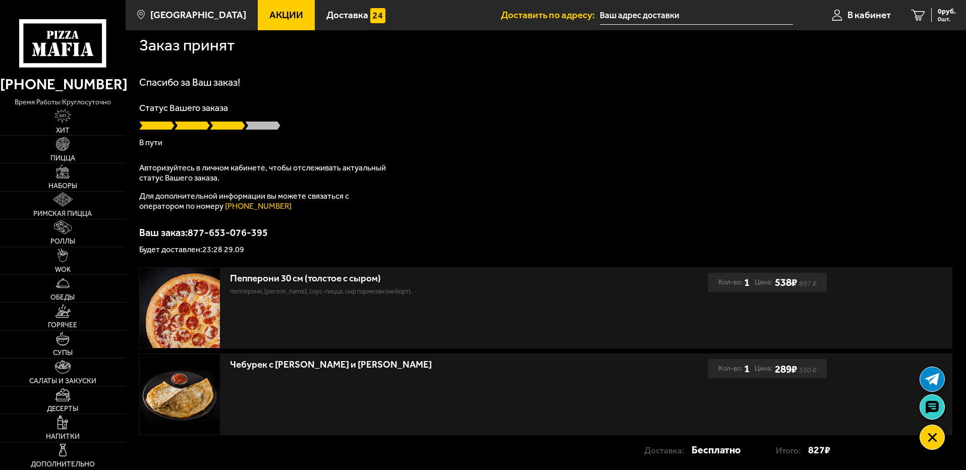
scroll to position [0, 0]
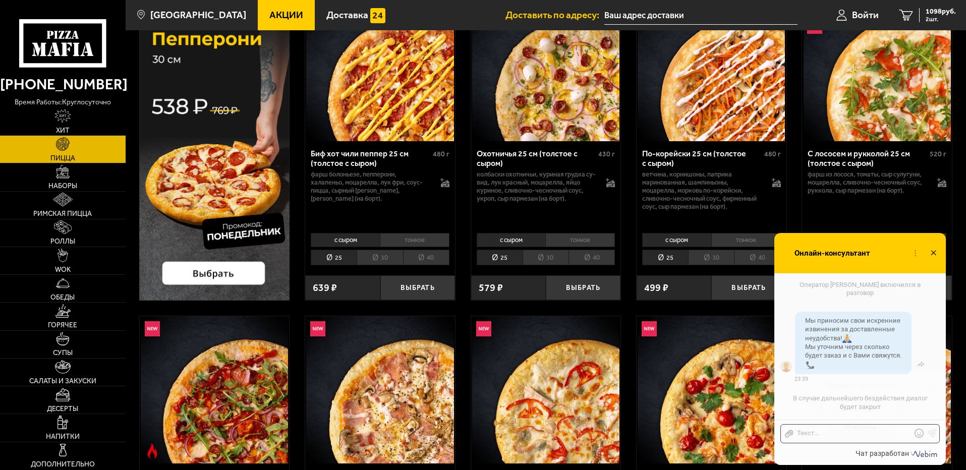
scroll to position [1197, 0]
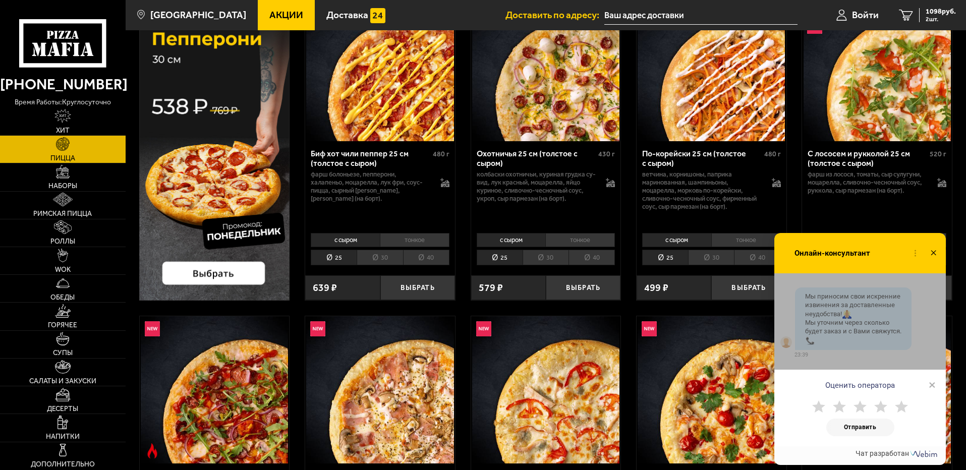
click at [902, 406] on use at bounding box center [901, 406] width 13 height 12
click at [880, 426] on button "Отправить" at bounding box center [860, 428] width 68 height 18
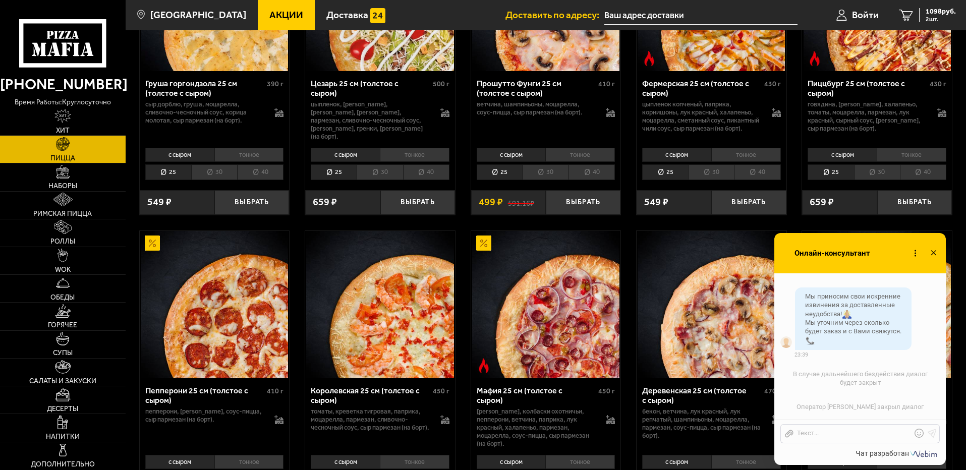
scroll to position [1261, 0]
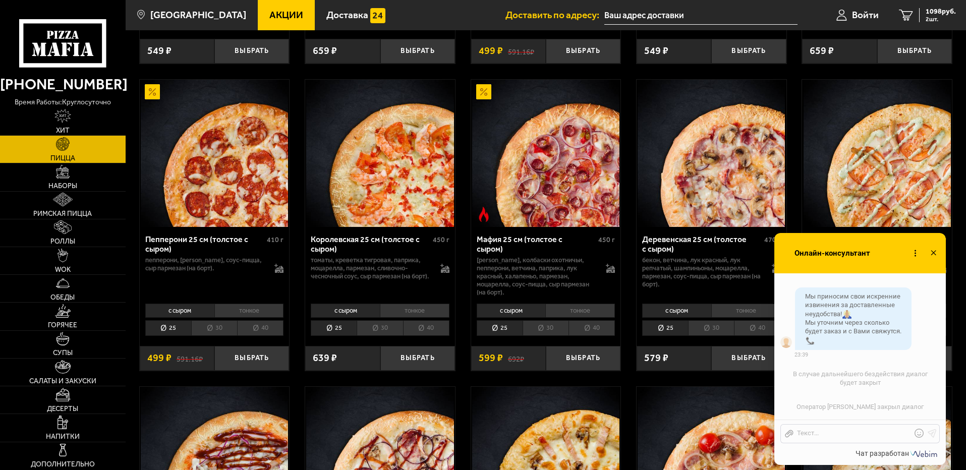
click at [937, 253] on icon at bounding box center [933, 253] width 15 height 15
